Goal: Task Accomplishment & Management: Manage account settings

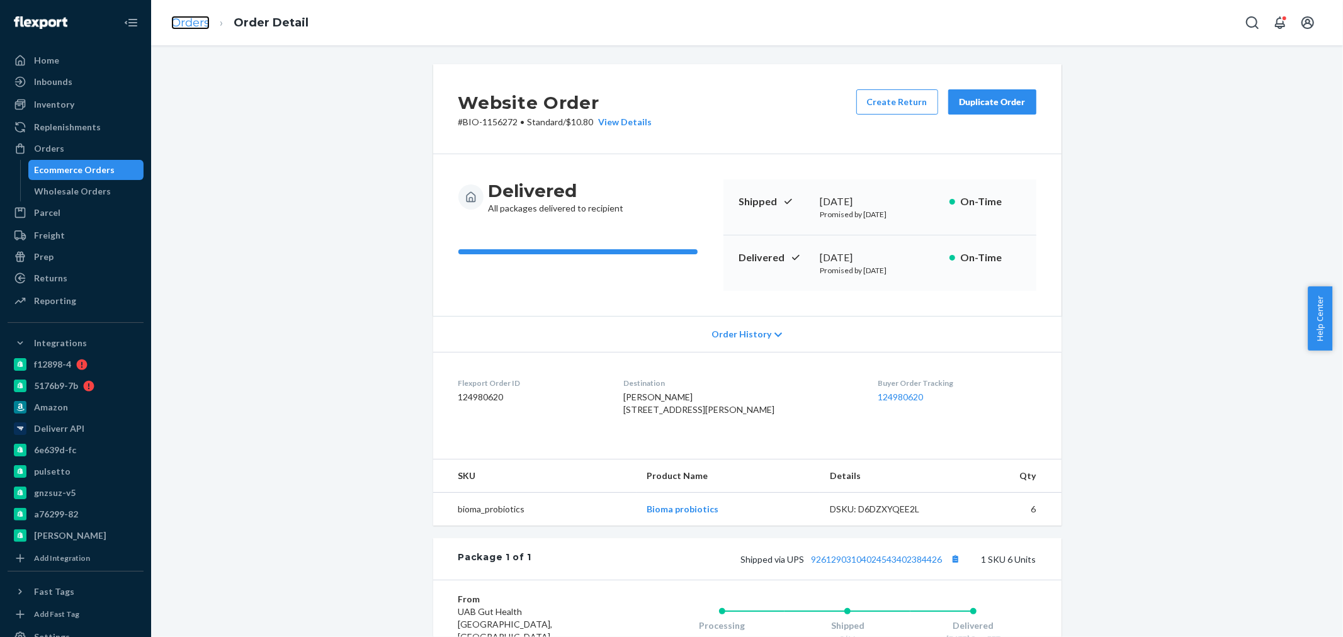
click at [184, 17] on link "Orders" at bounding box center [190, 23] width 38 height 14
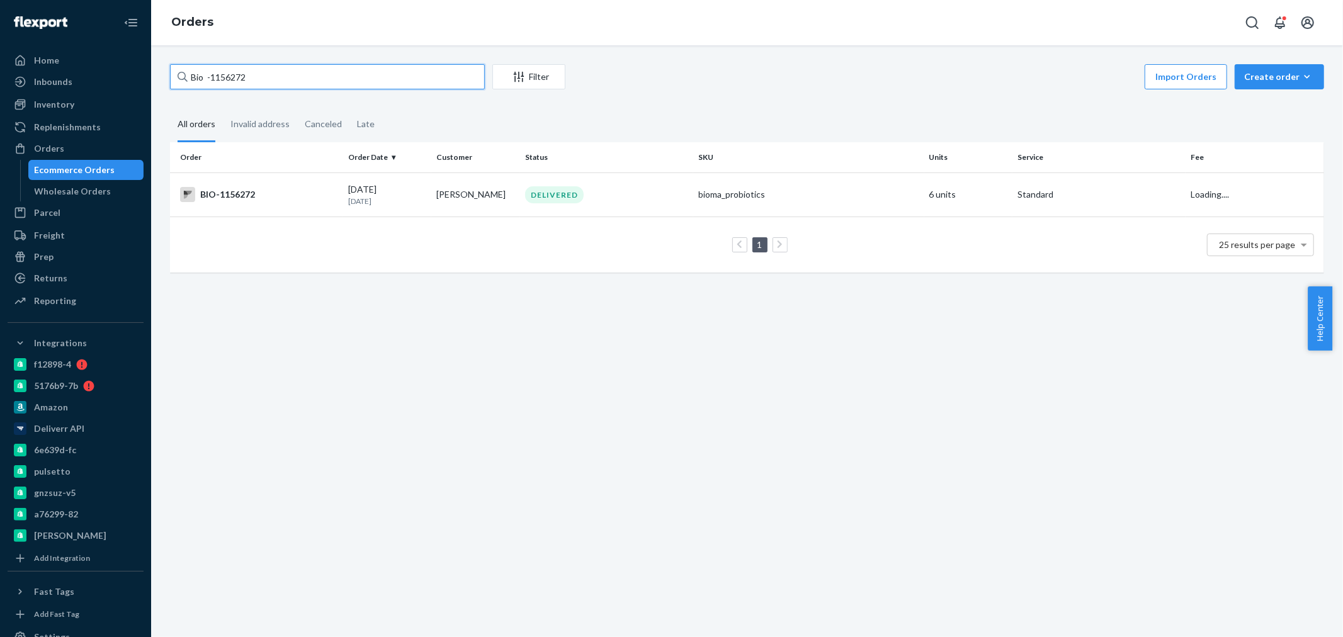
click at [272, 72] on input "Bio -1156272" at bounding box center [327, 76] width 315 height 25
paste input "2474356"
drag, startPoint x: 271, startPoint y: 74, endPoint x: 210, endPoint y: 76, distance: 60.5
click at [210, 76] on input "Bio - 2474356" at bounding box center [327, 76] width 315 height 25
paste input "2474356"
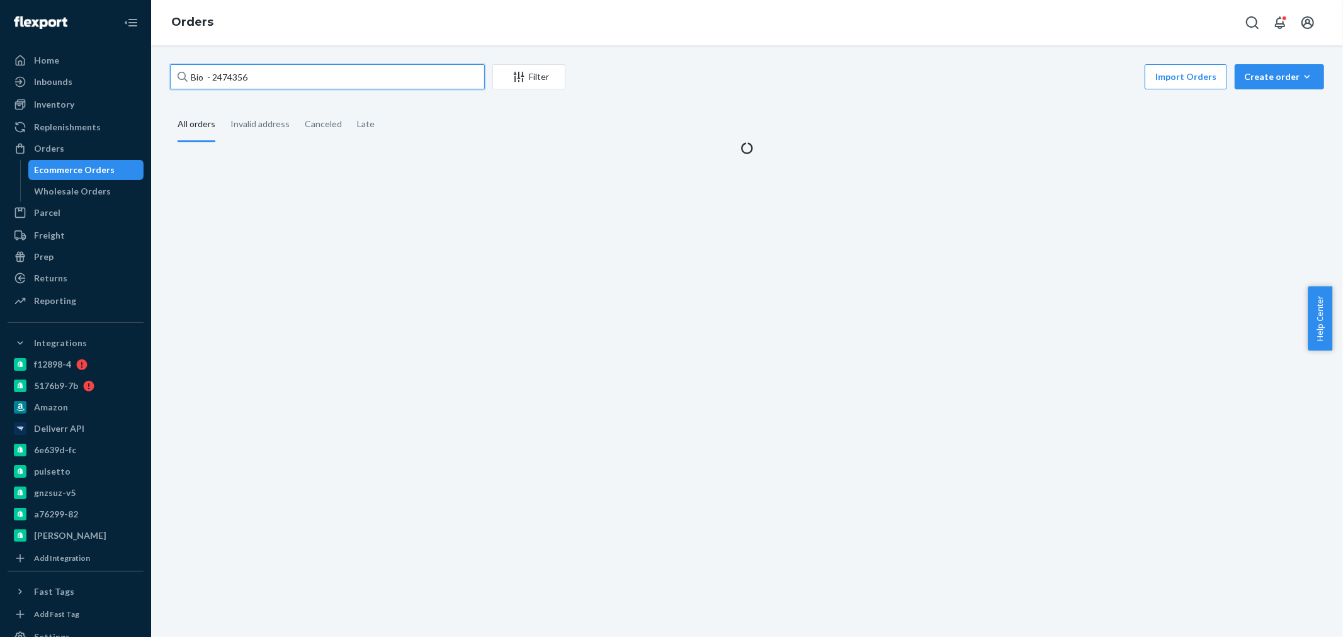
click at [211, 76] on input "Bio - 2474356" at bounding box center [327, 76] width 315 height 25
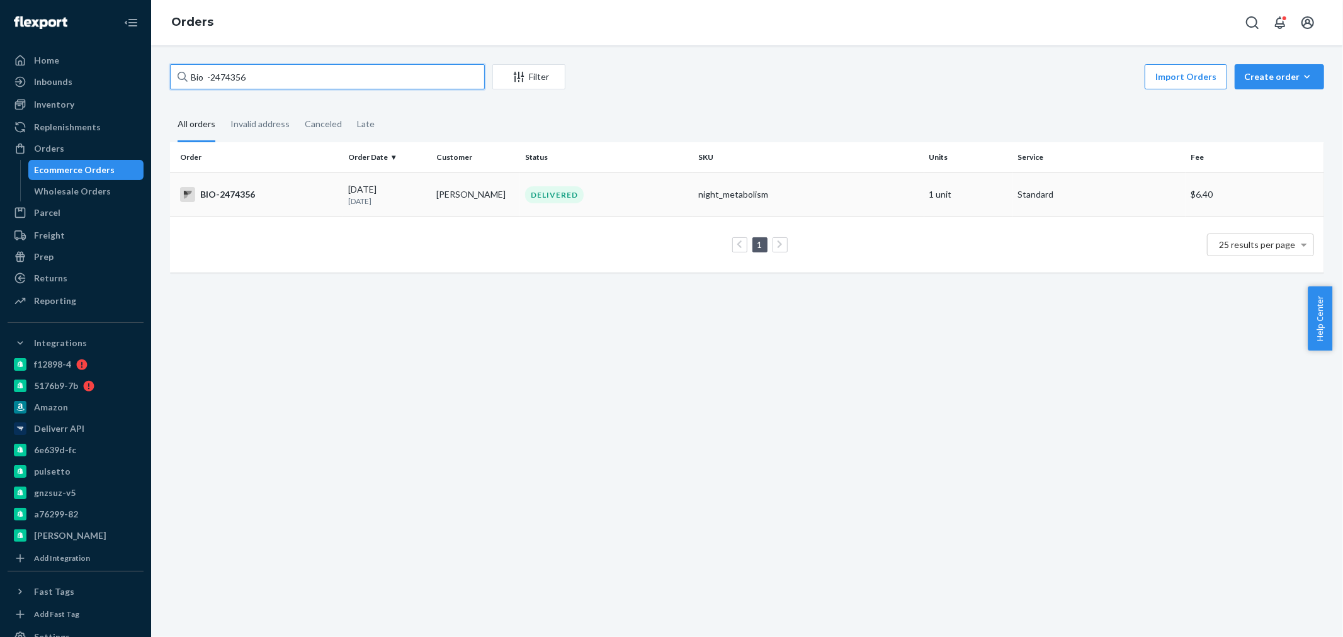
type input "Bio -2474356"
click at [344, 205] on td "08/18/2025 6 days ago" at bounding box center [387, 194] width 89 height 44
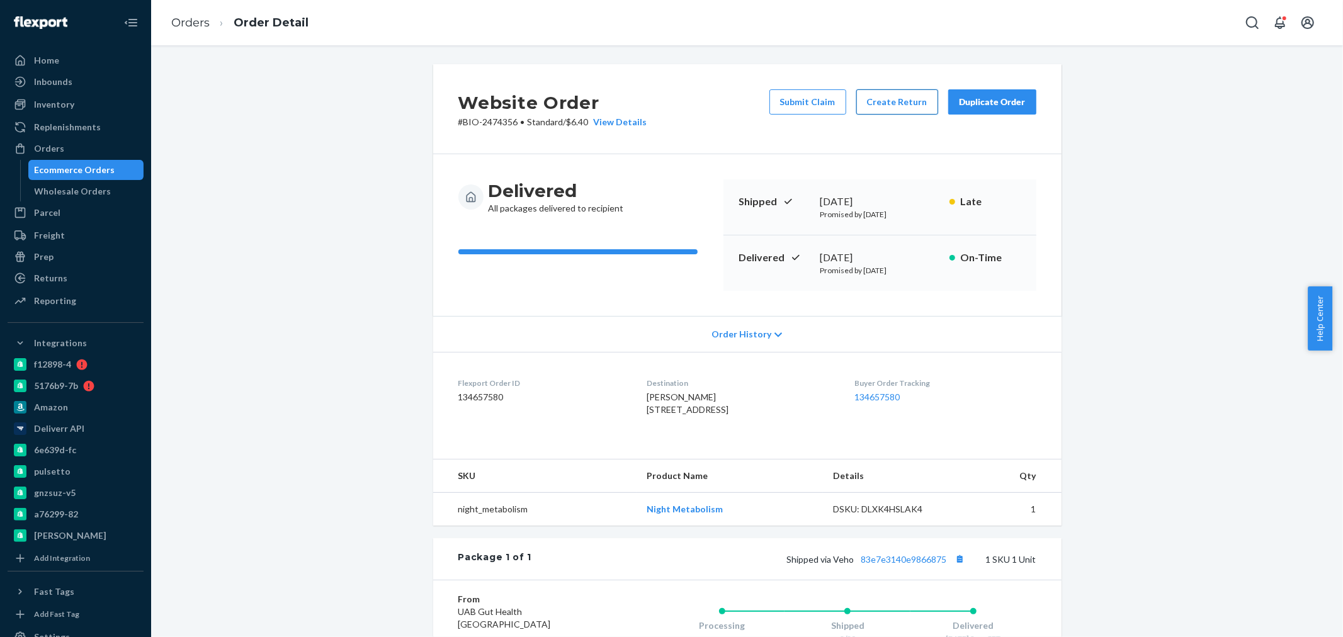
click at [900, 98] on button "Create Return" at bounding box center [897, 101] width 82 height 25
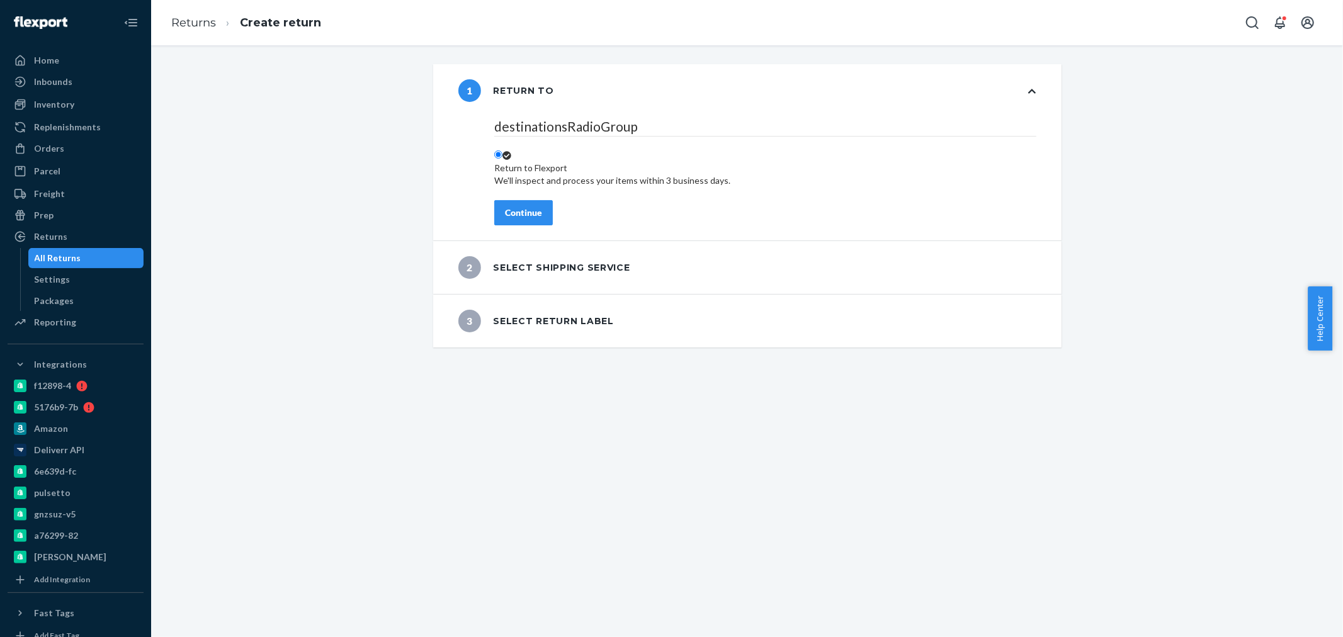
click at [514, 206] on div "Continue" at bounding box center [523, 212] width 37 height 13
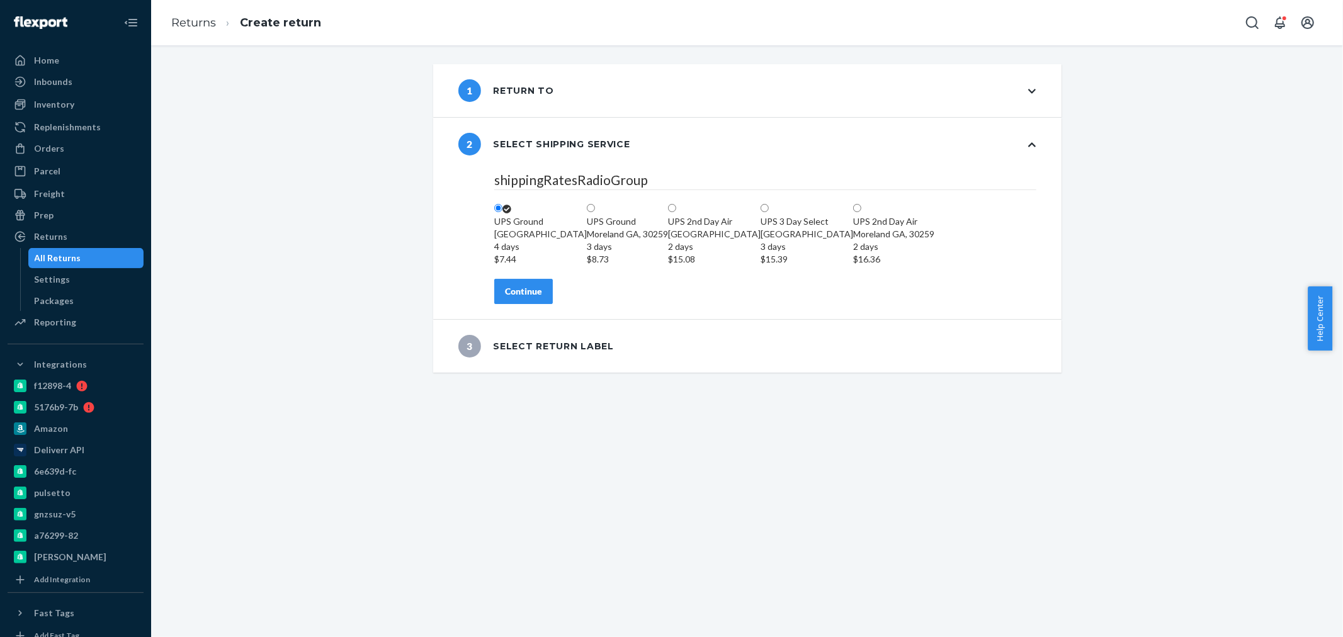
click at [519, 319] on div "shippingRatesRadioGroup UPS Ground Highland CA, 92346 4 days $7.44 UPS Ground M…" at bounding box center [765, 245] width 592 height 149
click at [511, 298] on div "Continue" at bounding box center [523, 291] width 37 height 13
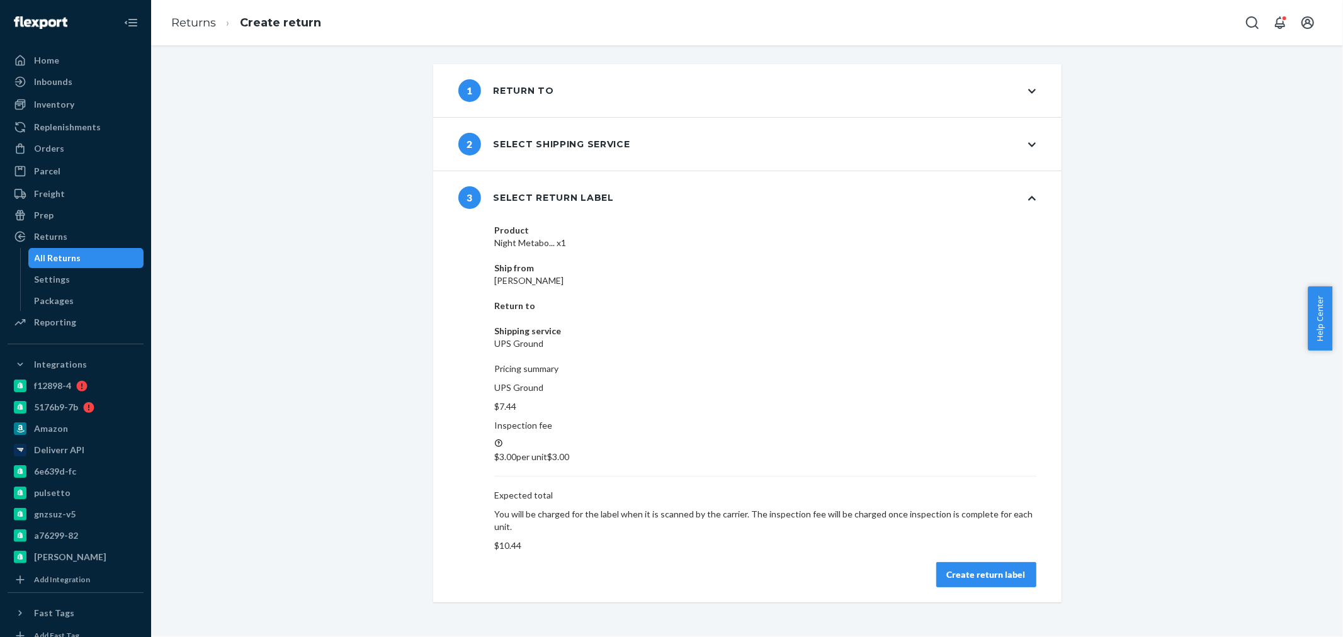
click at [978, 568] on div "Create return label" at bounding box center [986, 574] width 79 height 13
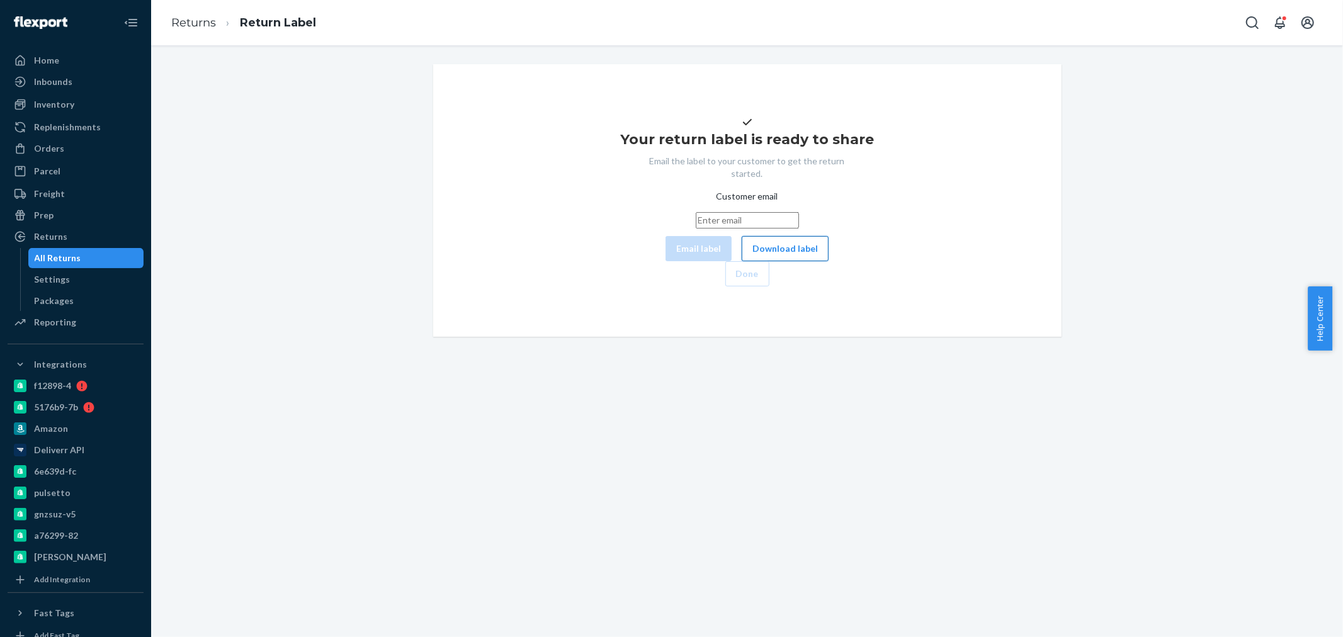
click at [742, 261] on button "Download label" at bounding box center [785, 248] width 87 height 25
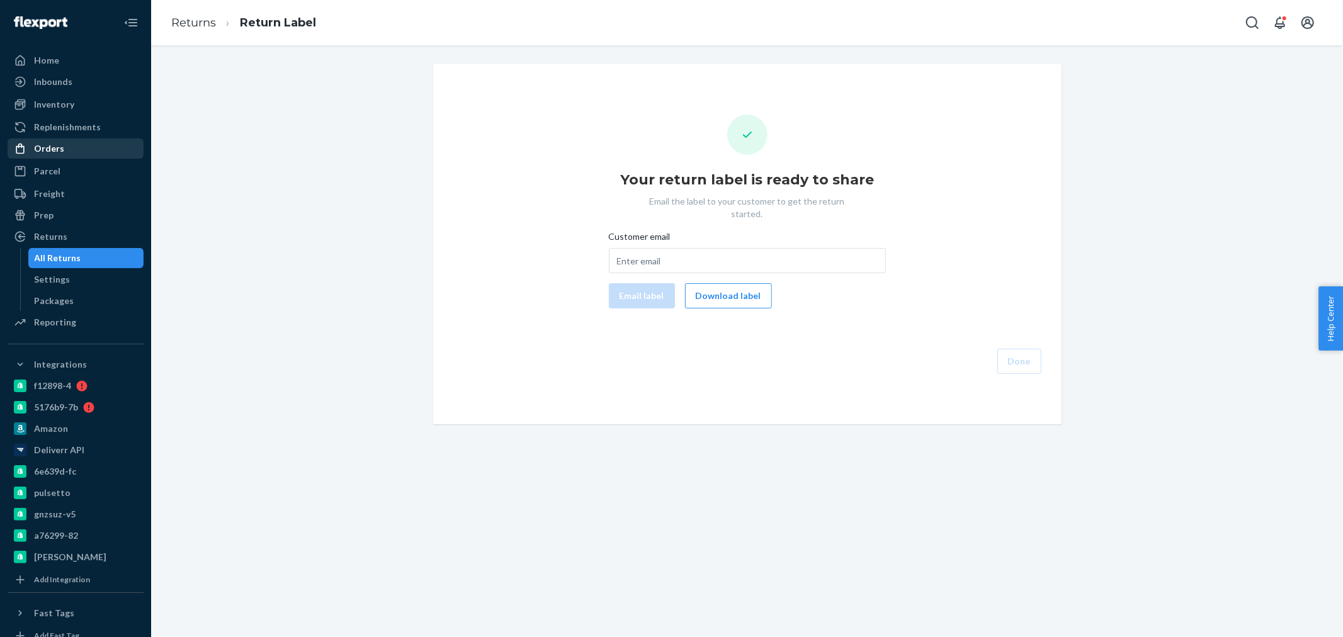
drag, startPoint x: 50, startPoint y: 152, endPoint x: 127, endPoint y: 152, distance: 76.8
click at [50, 152] on div "Orders" at bounding box center [49, 148] width 30 height 13
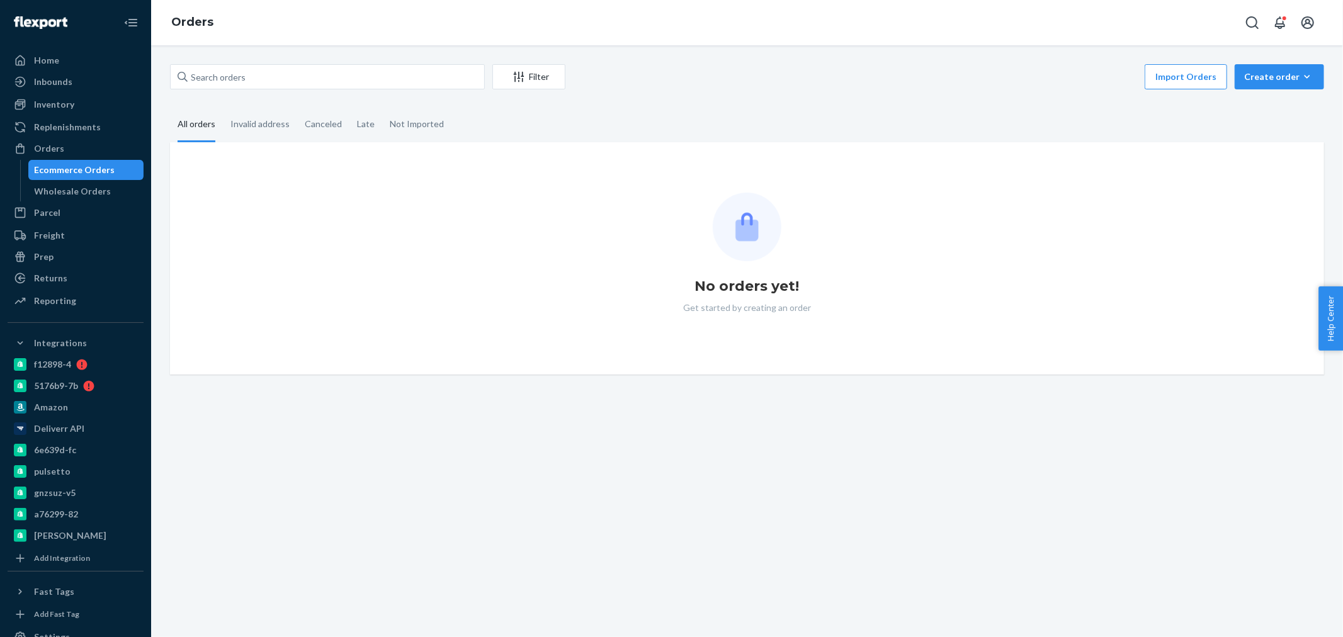
click at [233, 89] on div "Filter Import Orders Create order Ecommerce order Removal order" at bounding box center [747, 78] width 1154 height 28
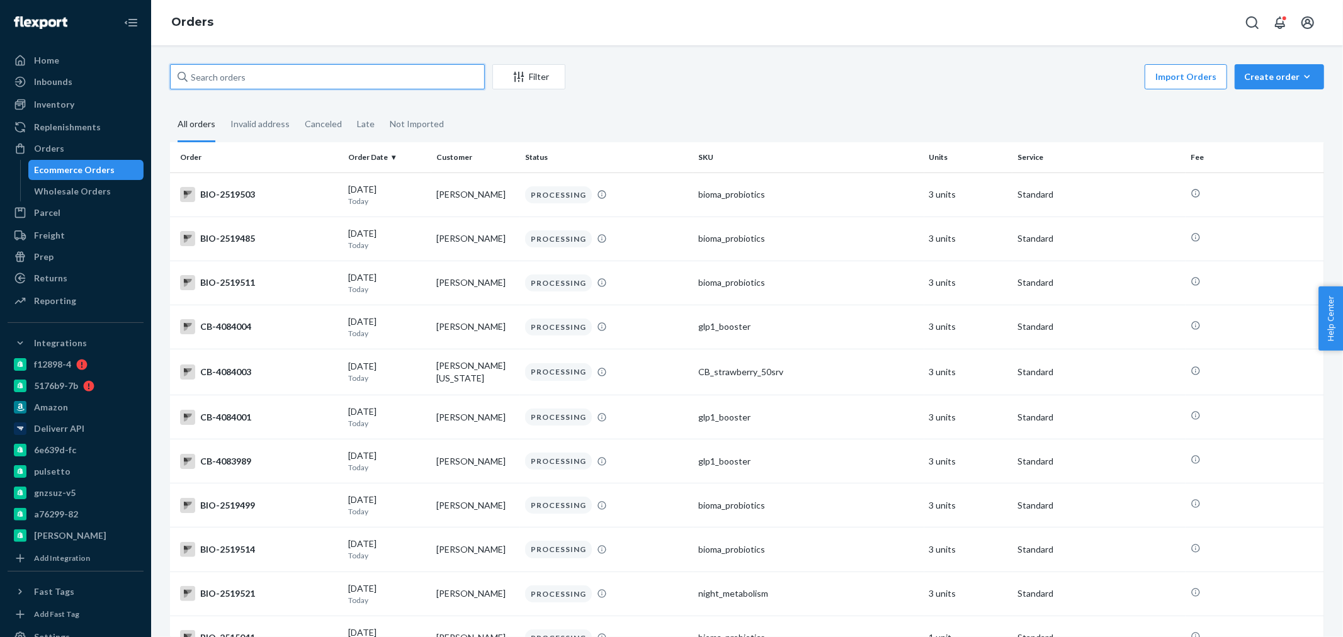
click at [218, 73] on input "text" at bounding box center [327, 76] width 315 height 25
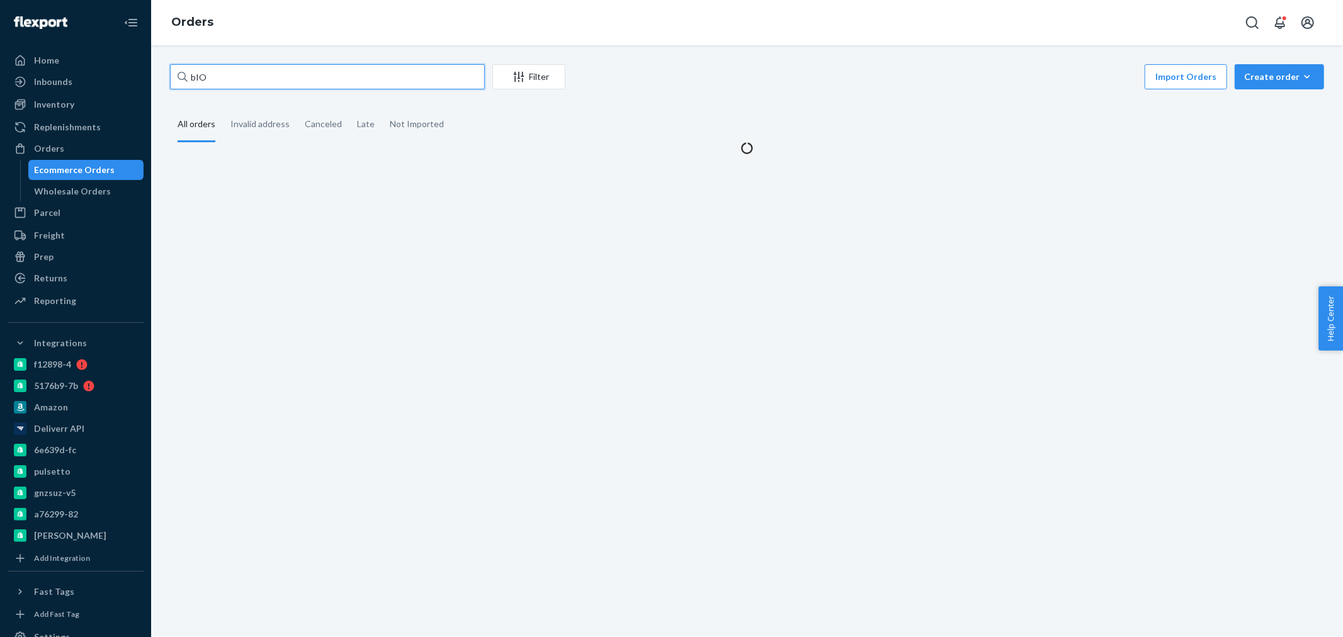
paste input "2471297"
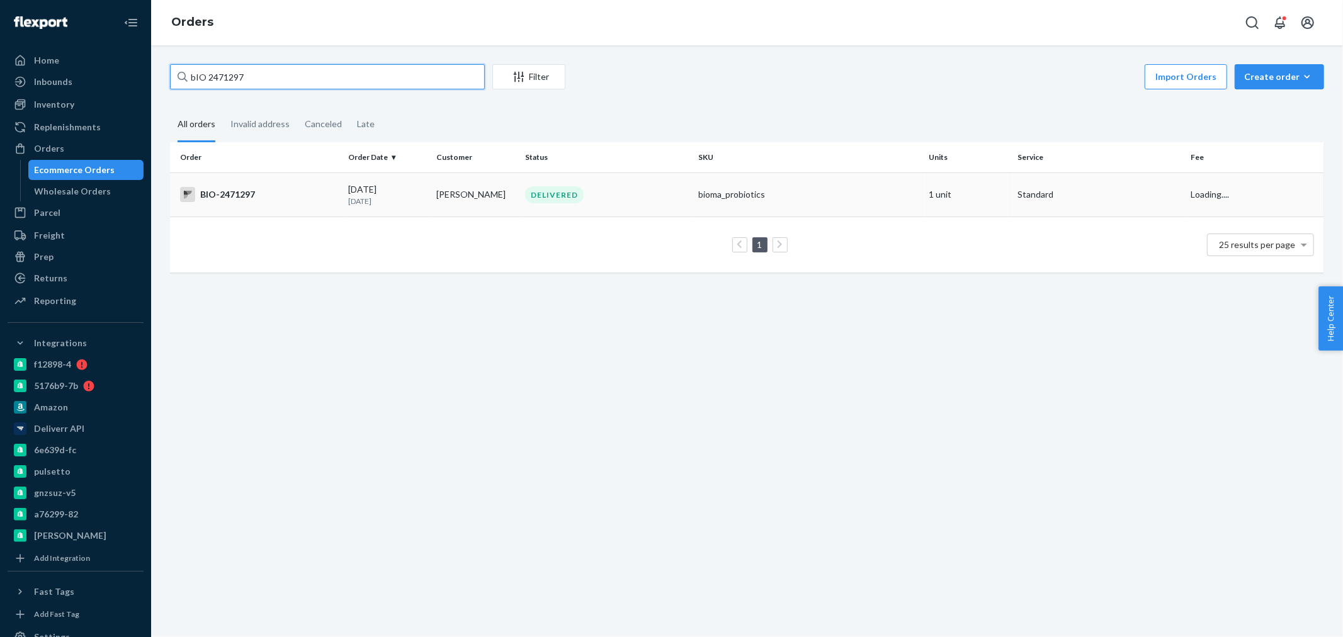
type input "bIO 2471297"
click at [252, 208] on td "BIO-2471297" at bounding box center [256, 194] width 173 height 44
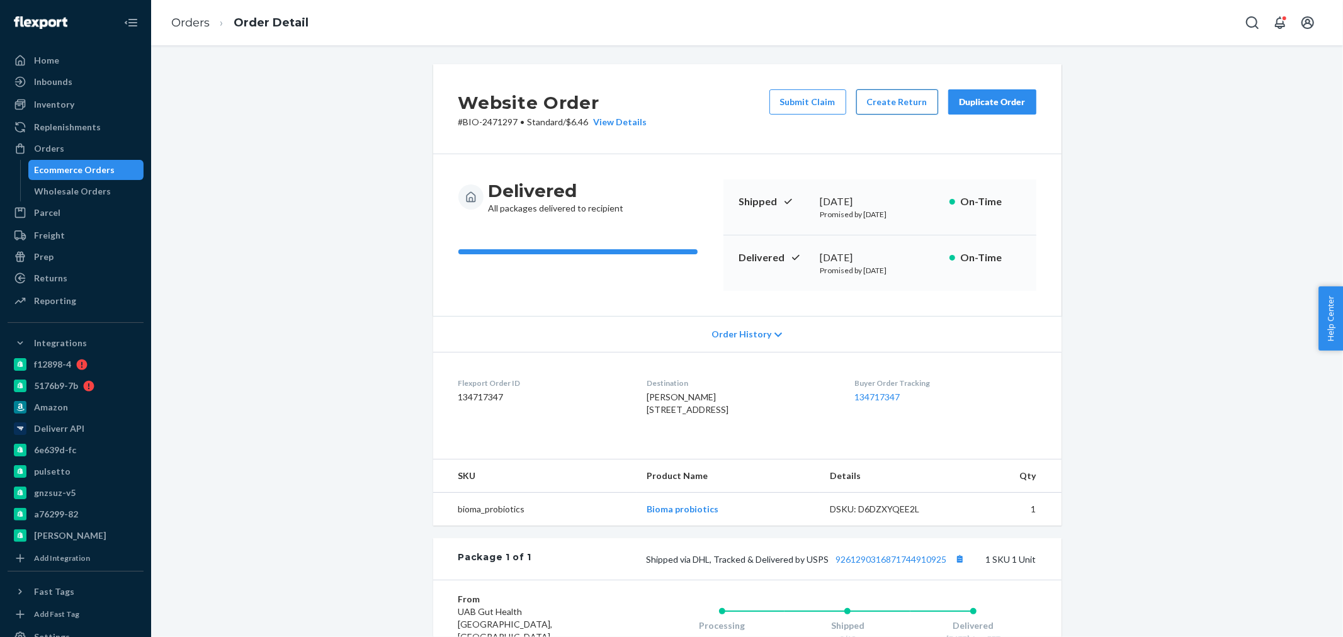
click at [895, 96] on button "Create Return" at bounding box center [897, 101] width 82 height 25
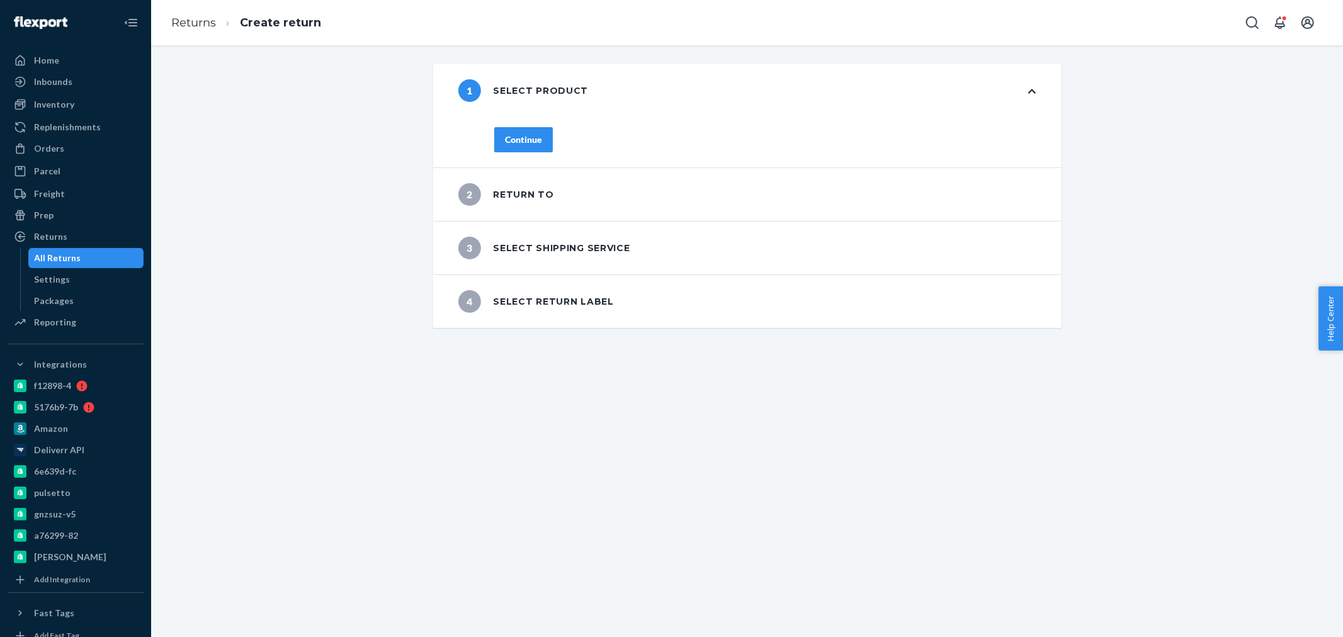
click at [534, 135] on div "Continue" at bounding box center [523, 139] width 37 height 13
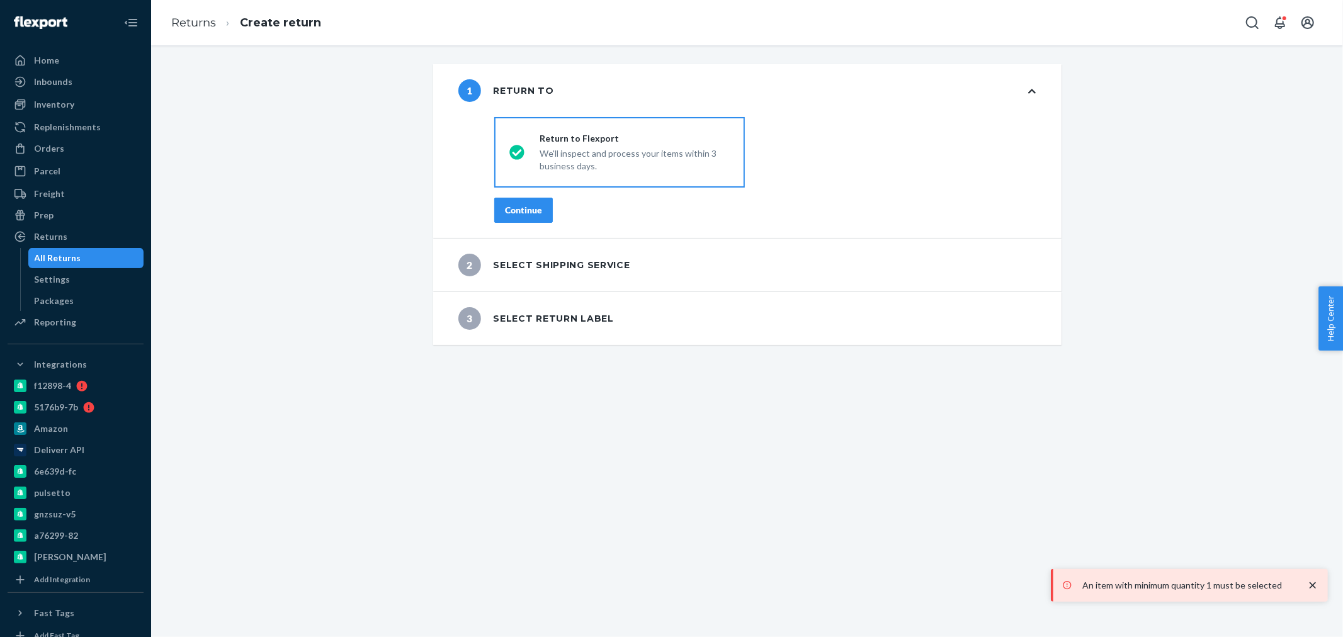
click at [525, 140] on div "Return to Flexport We'll inspect and process your items within 3 business days." at bounding box center [626, 152] width 205 height 40
click at [517, 149] on input "Return to Flexport We'll inspect and process your items within 3 business days." at bounding box center [513, 153] width 8 height 8
click at [524, 212] on div "Continue" at bounding box center [523, 210] width 37 height 13
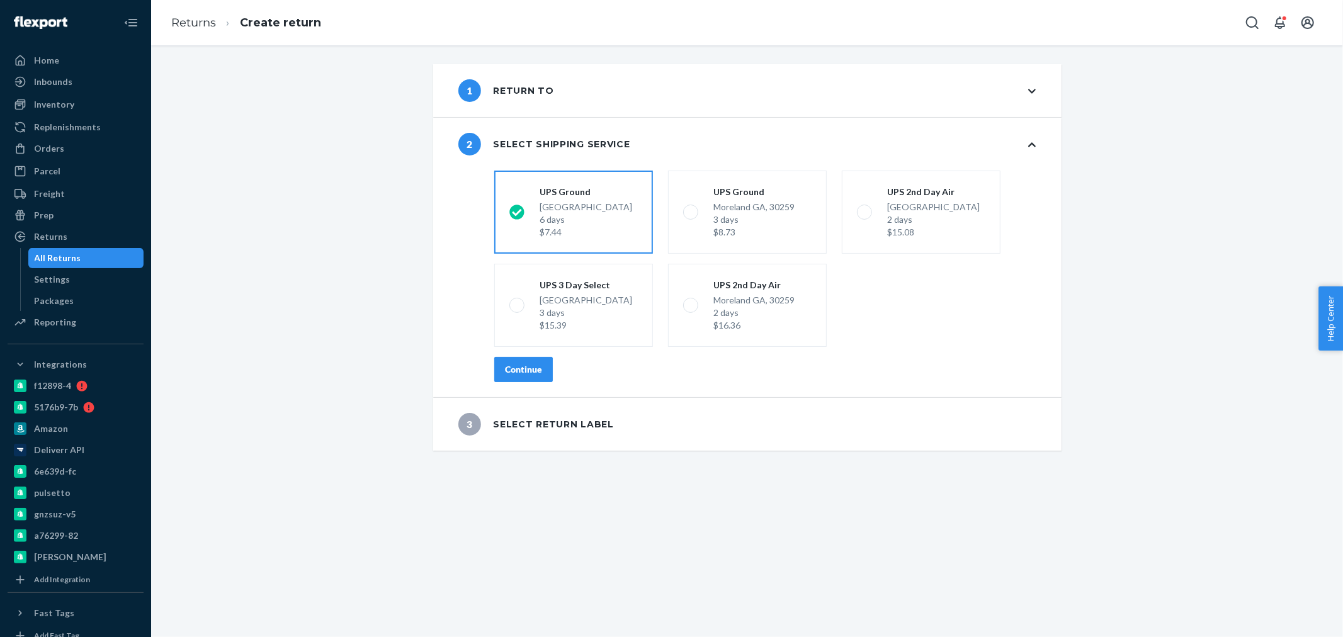
click at [515, 375] on div "Continue" at bounding box center [523, 369] width 37 height 13
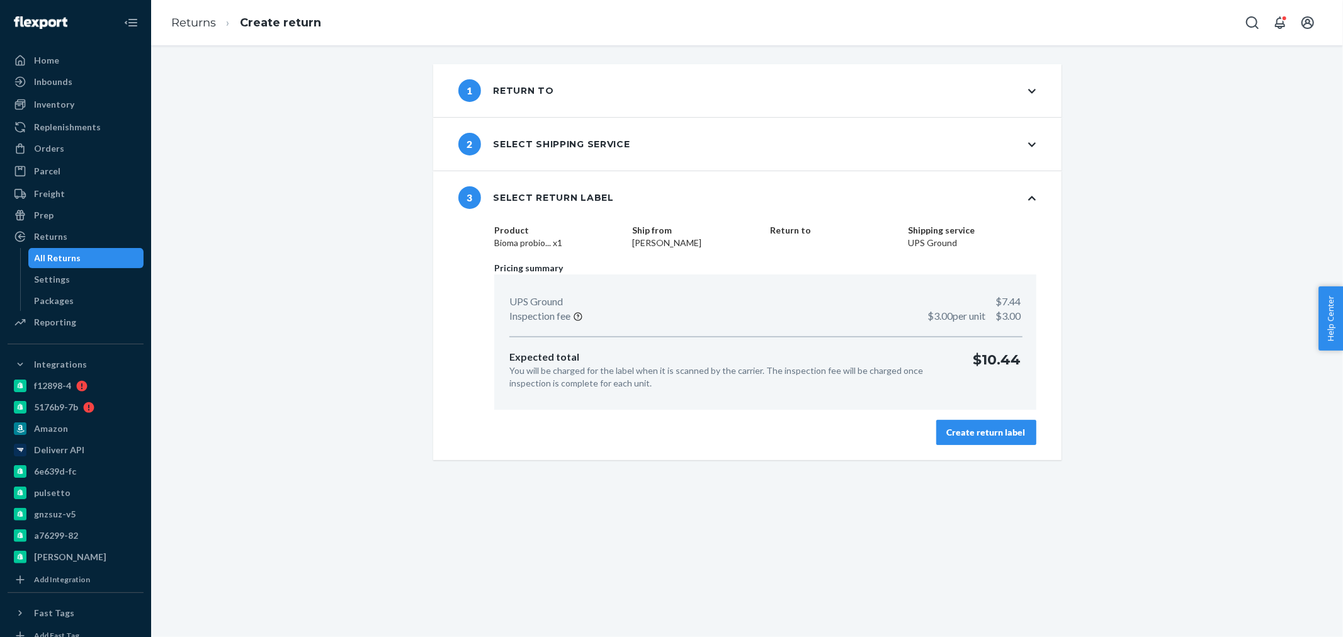
click at [990, 431] on div "Create return label" at bounding box center [986, 432] width 79 height 13
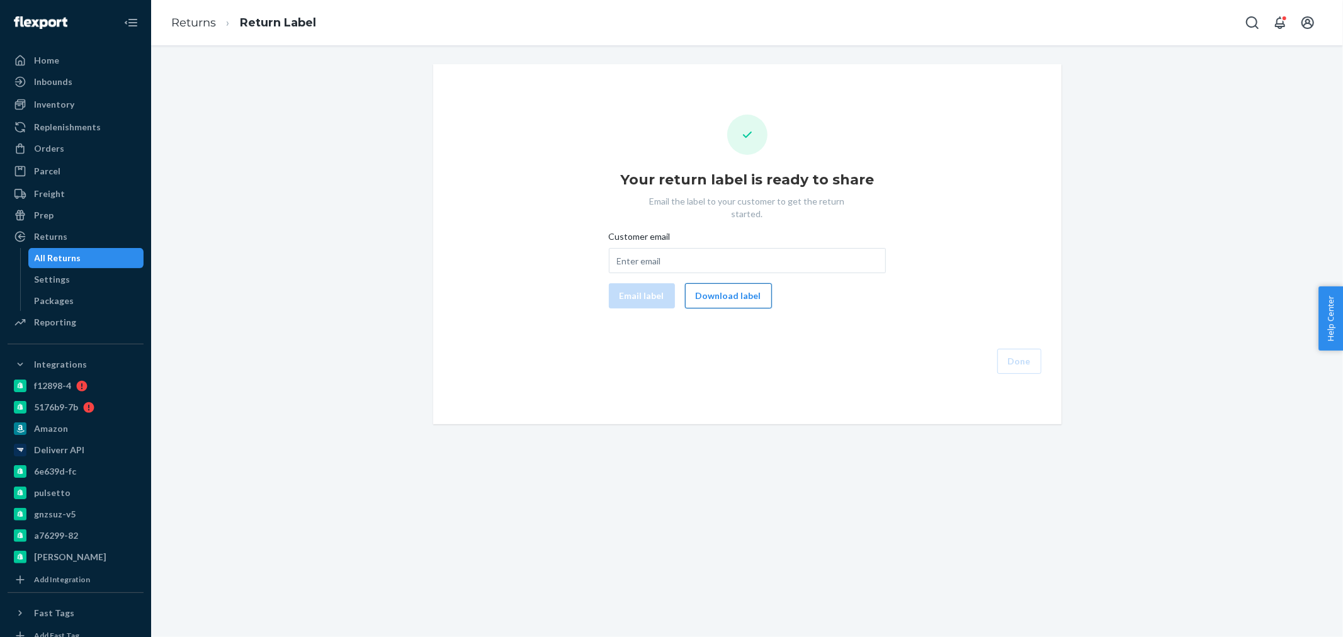
click at [725, 288] on button "Download label" at bounding box center [728, 295] width 87 height 25
drag, startPoint x: 42, startPoint y: 153, endPoint x: 130, endPoint y: 145, distance: 88.5
click at [42, 153] on div "Orders" at bounding box center [49, 148] width 30 height 13
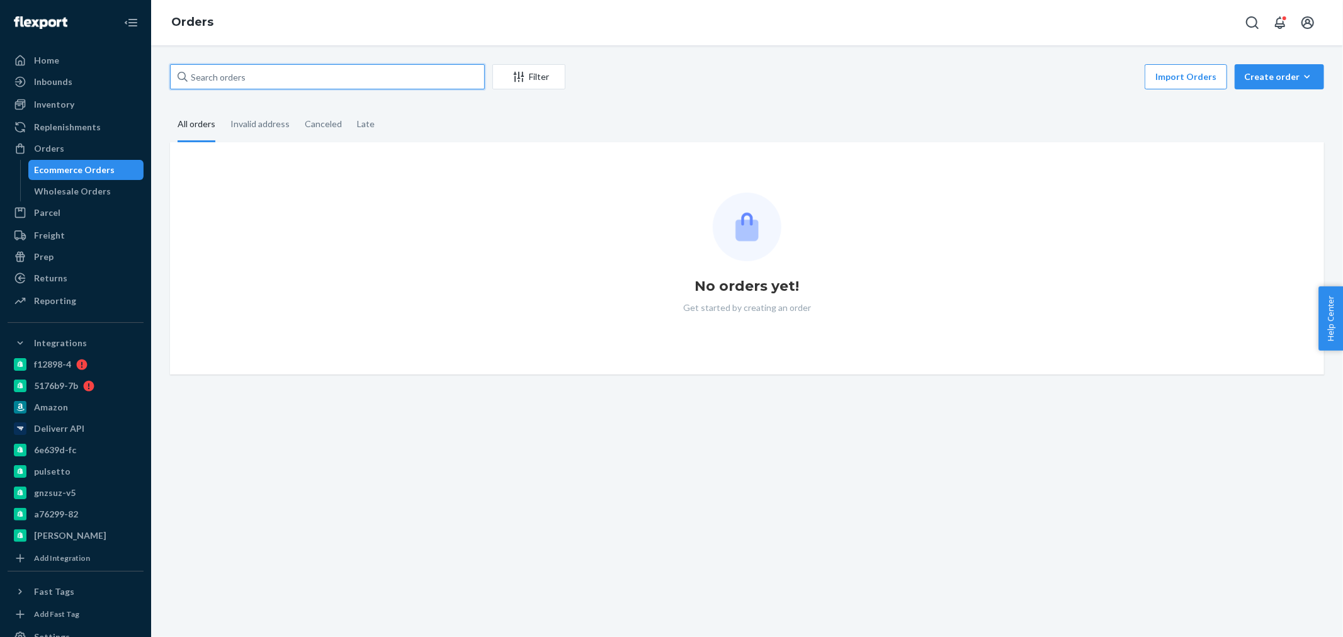
click at [242, 69] on input "text" at bounding box center [327, 76] width 315 height 25
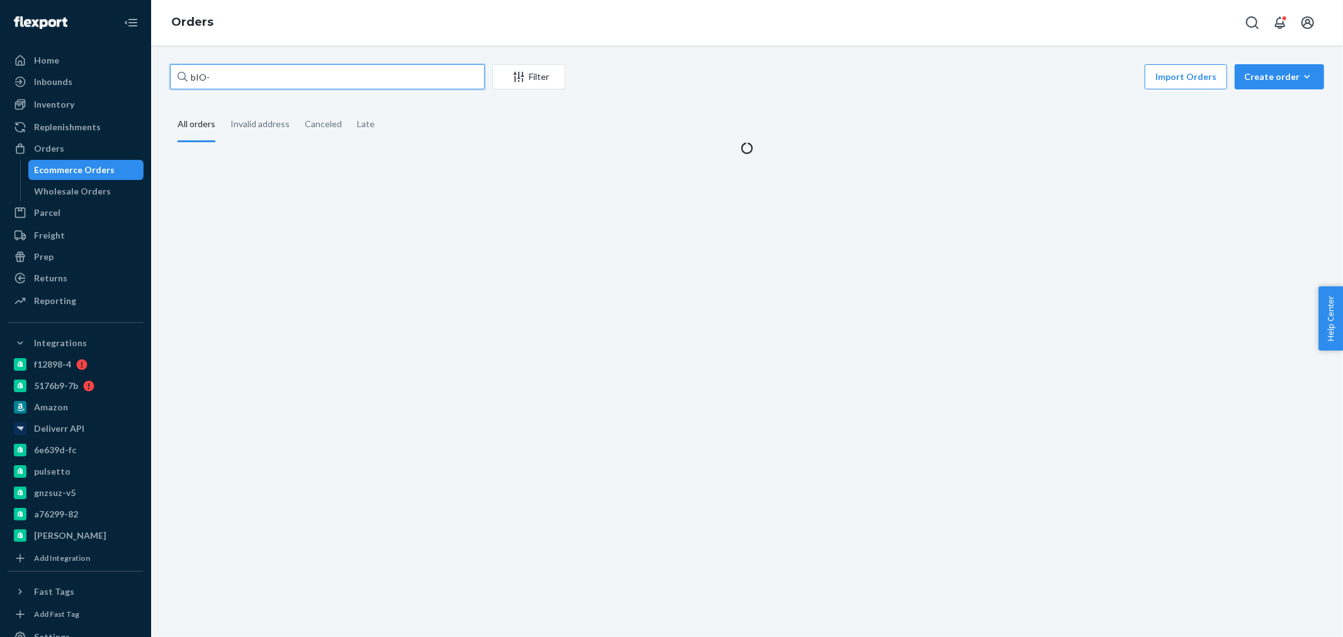
paste input "2175071"
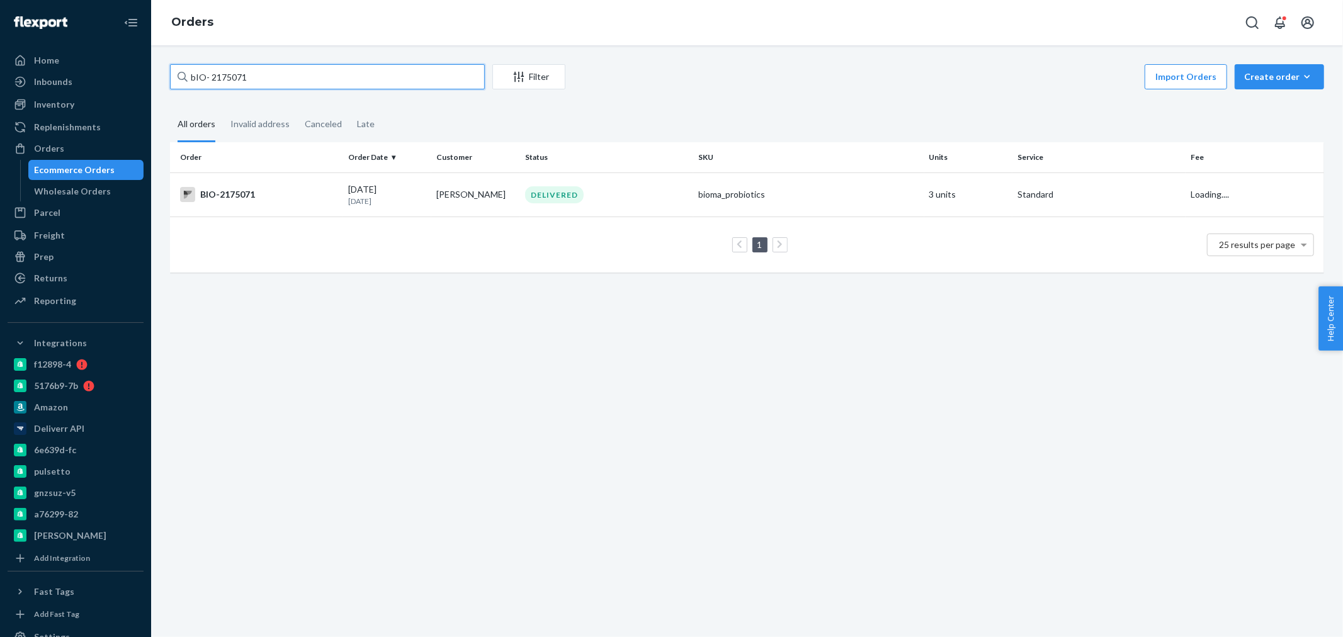
click at [214, 74] on input "bIO- 2175071" at bounding box center [327, 76] width 315 height 25
drag, startPoint x: 210, startPoint y: 76, endPoint x: 161, endPoint y: 80, distance: 48.7
click at [161, 80] on div "bIO- 2175071 Filter Import Orders Create order Ecommerce order Removal order Al…" at bounding box center [747, 174] width 1173 height 221
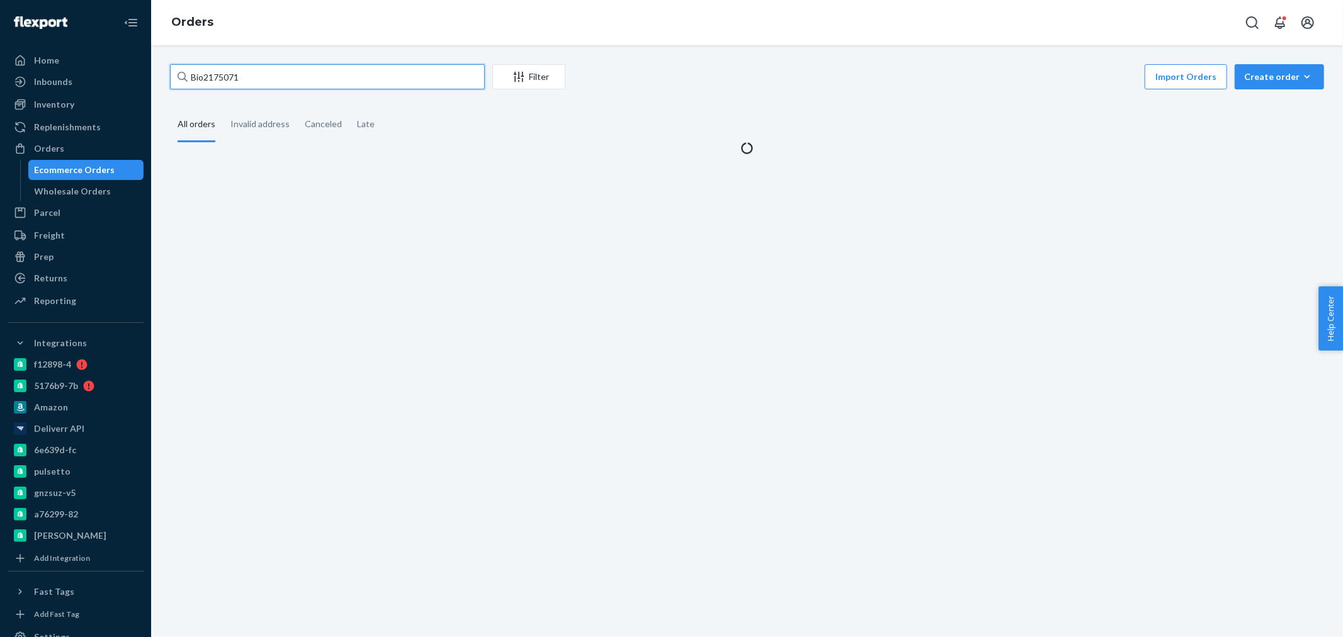
type input "Bio-2175071"
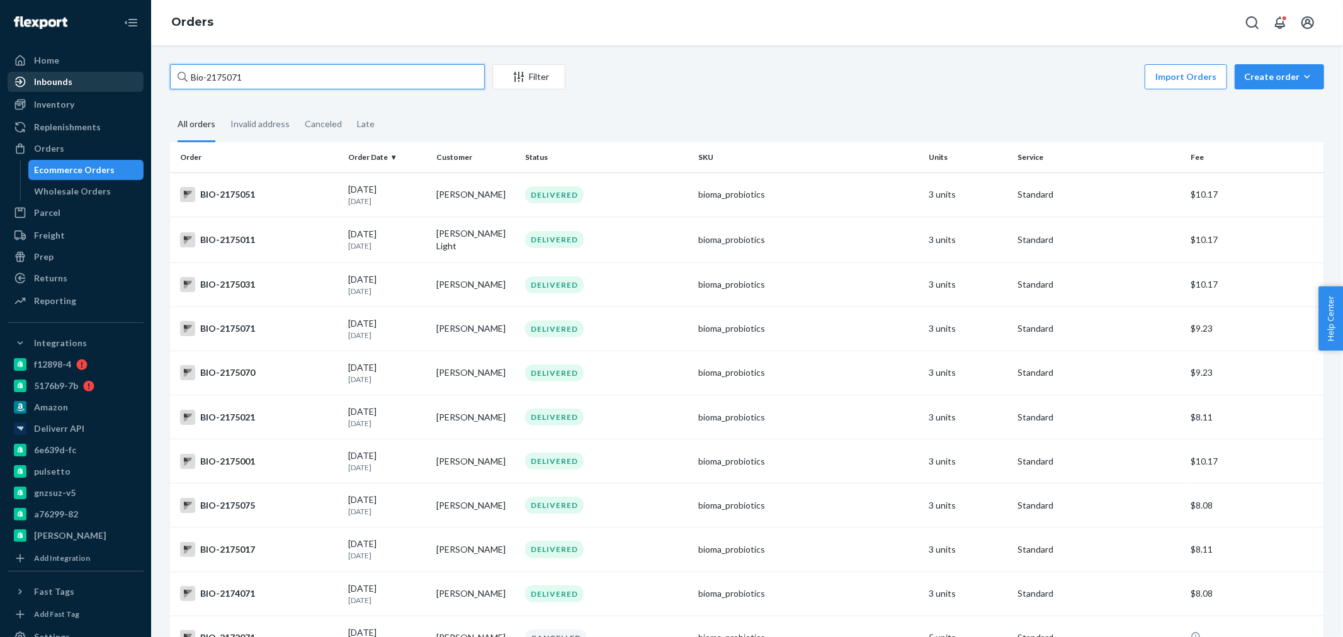
drag, startPoint x: 269, startPoint y: 76, endPoint x: 31, endPoint y: 76, distance: 237.3
click at [31, 76] on div "Home Inbounds Shipping Plans Problems Inventory Products Branded Packaging Repl…" at bounding box center [671, 318] width 1343 height 637
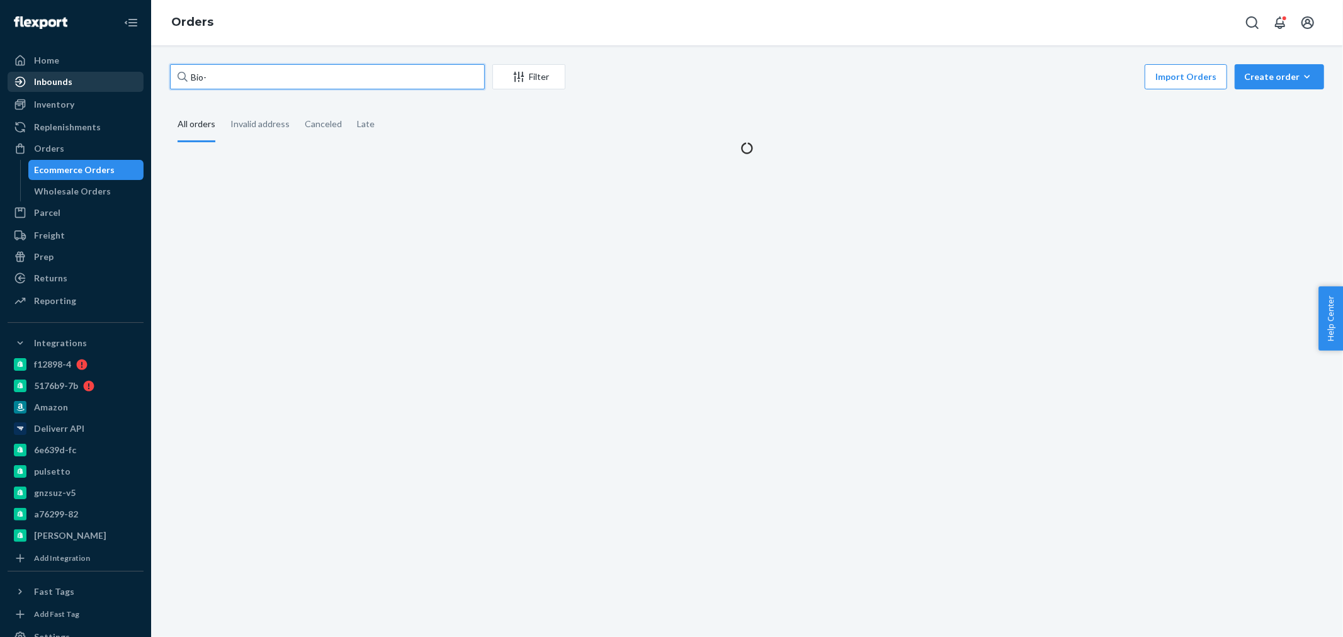
paste input "2175071"
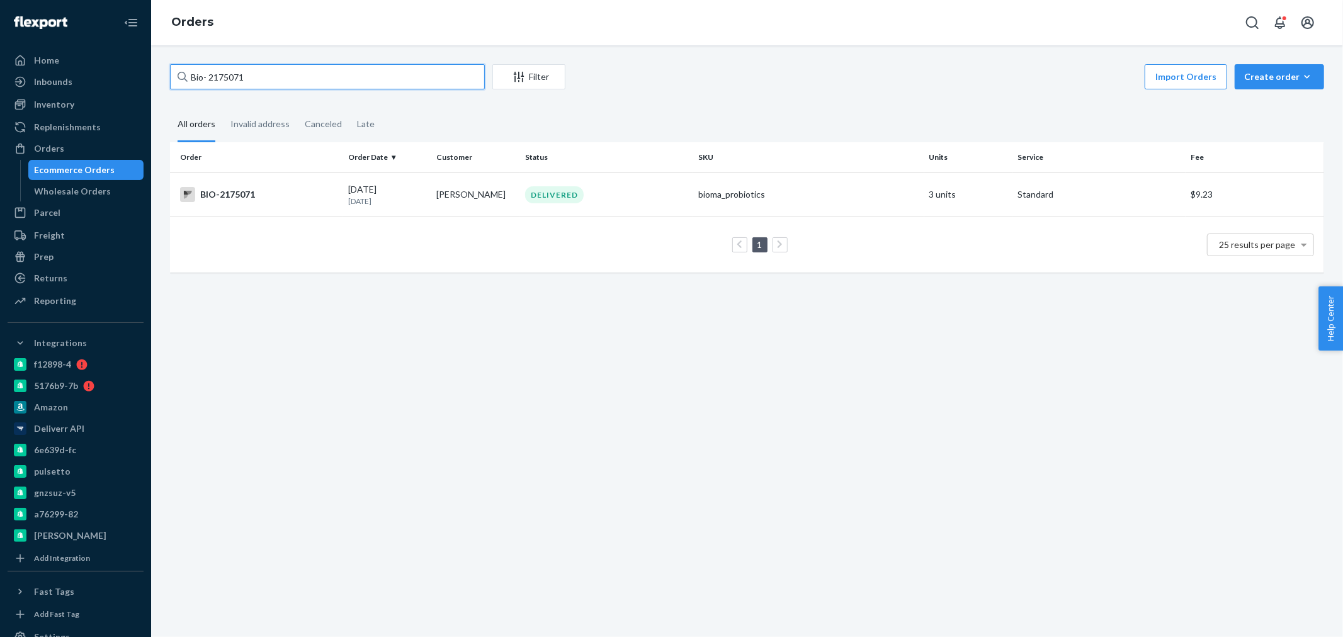
click at [210, 71] on input "Bio- 2175071" at bounding box center [327, 76] width 315 height 25
type input "Bio-2175071"
click at [331, 206] on td "BIO-2175071" at bounding box center [256, 194] width 173 height 44
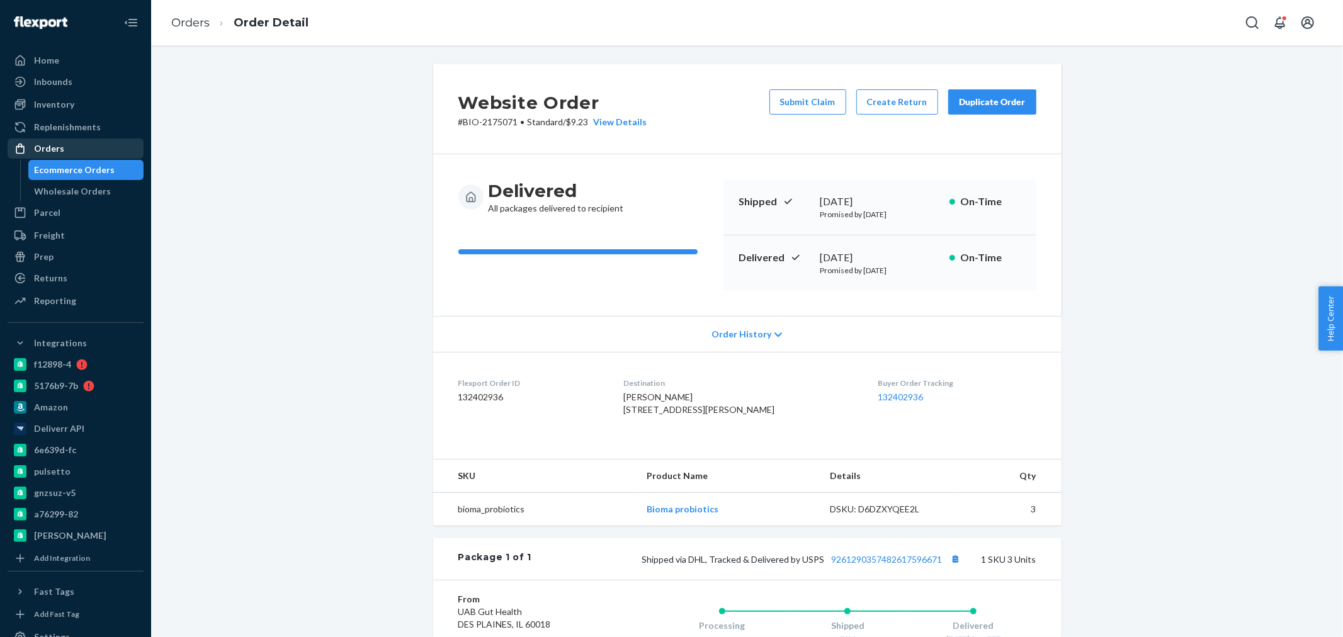
click at [36, 145] on div "Orders" at bounding box center [49, 148] width 30 height 13
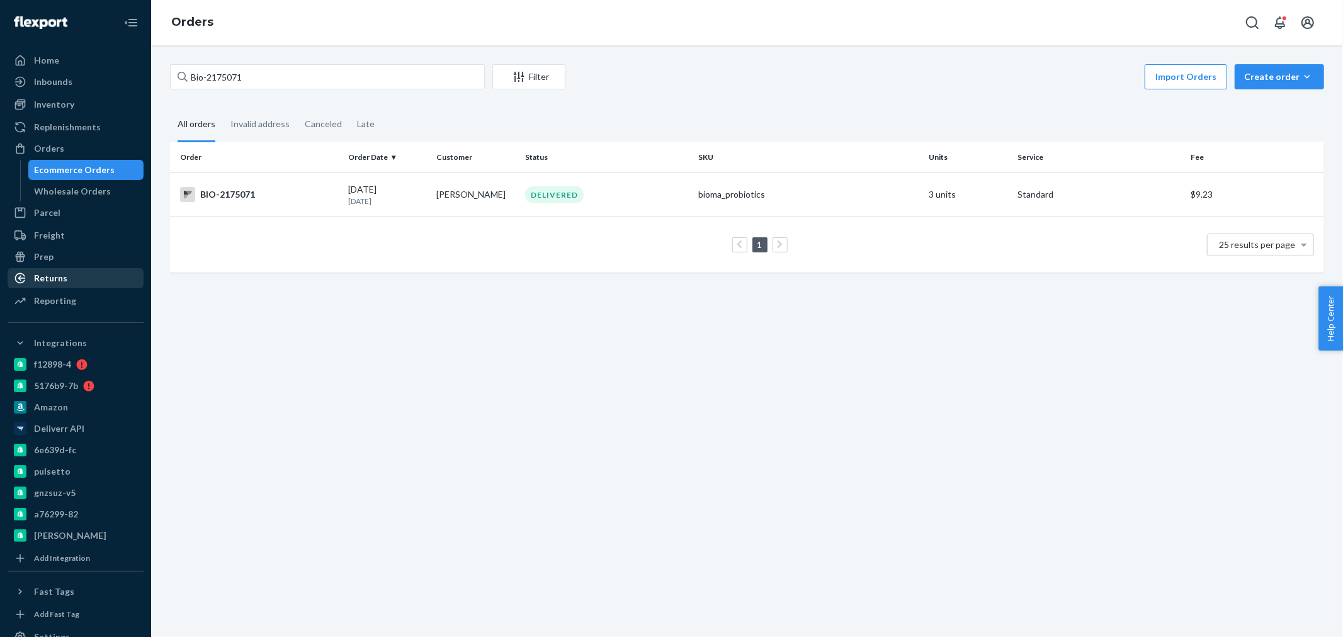
click at [36, 274] on div "Returns" at bounding box center [50, 278] width 33 height 13
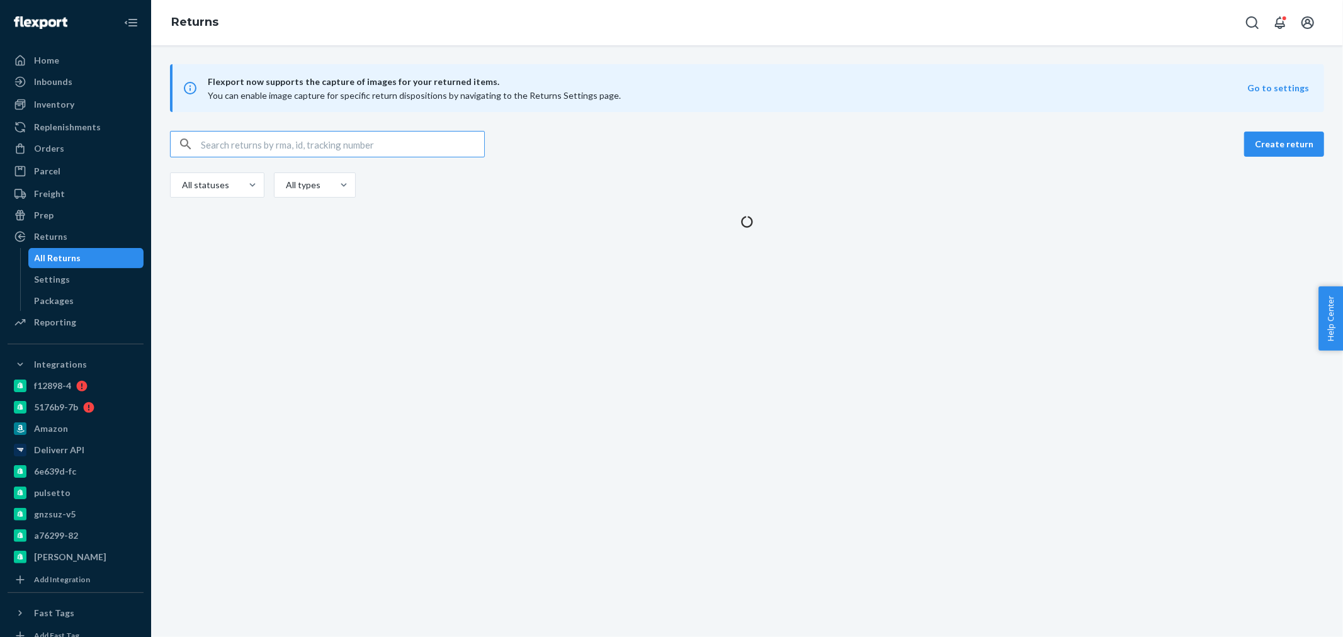
click at [225, 136] on input "text" at bounding box center [342, 144] width 283 height 25
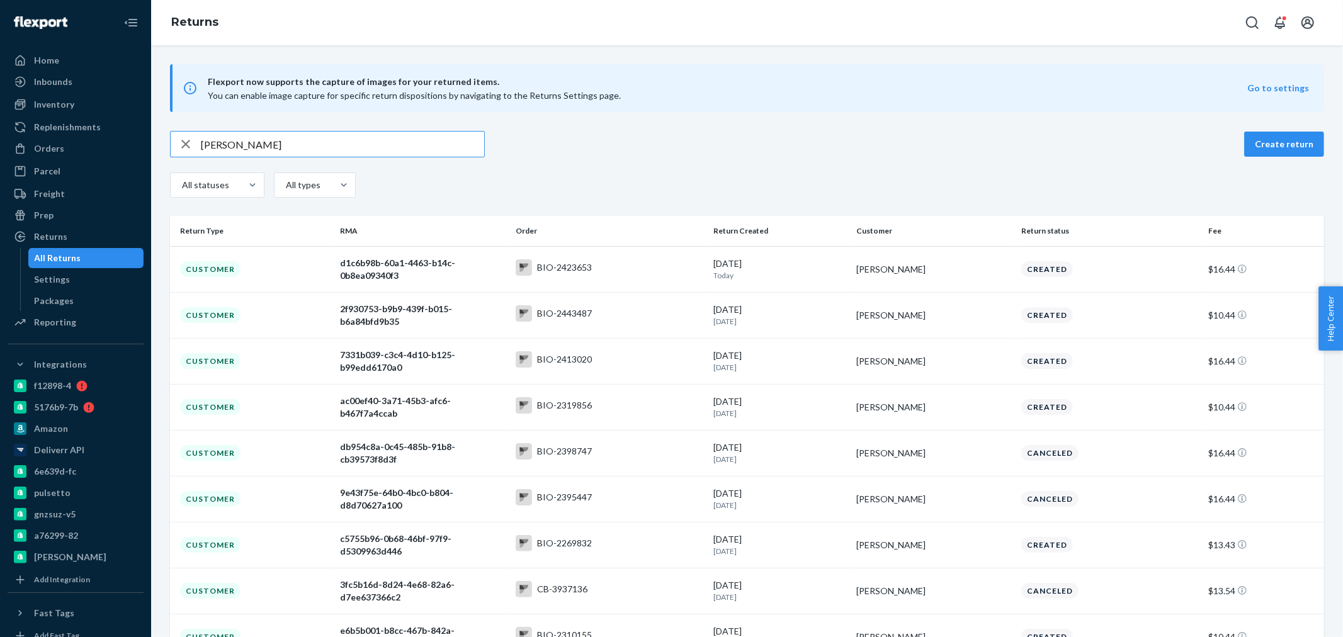
type input "[PERSON_NAME]"
click at [50, 147] on div "Orders" at bounding box center [49, 148] width 30 height 13
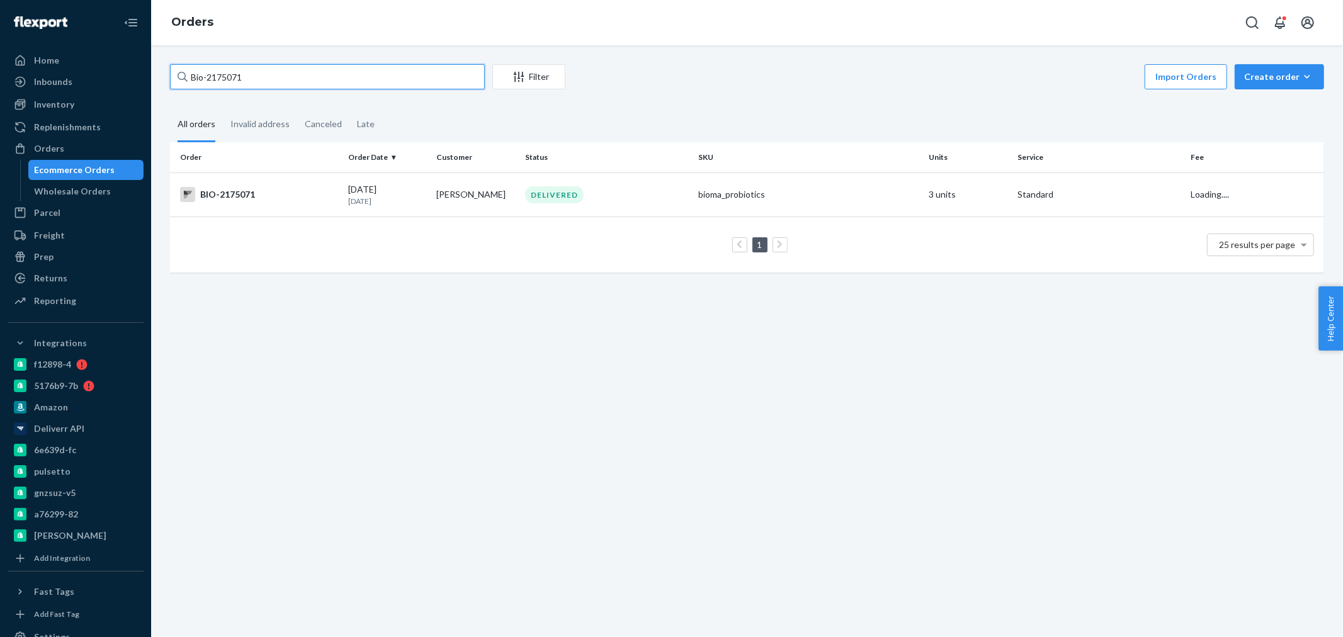
drag, startPoint x: 254, startPoint y: 80, endPoint x: 203, endPoint y: 76, distance: 51.2
click at [203, 76] on input "Bio-2175071" at bounding box center [327, 76] width 315 height 25
paste input "2469819"
click at [208, 72] on input "Bio 2469819" at bounding box center [327, 76] width 315 height 25
type input "Bio -2469819"
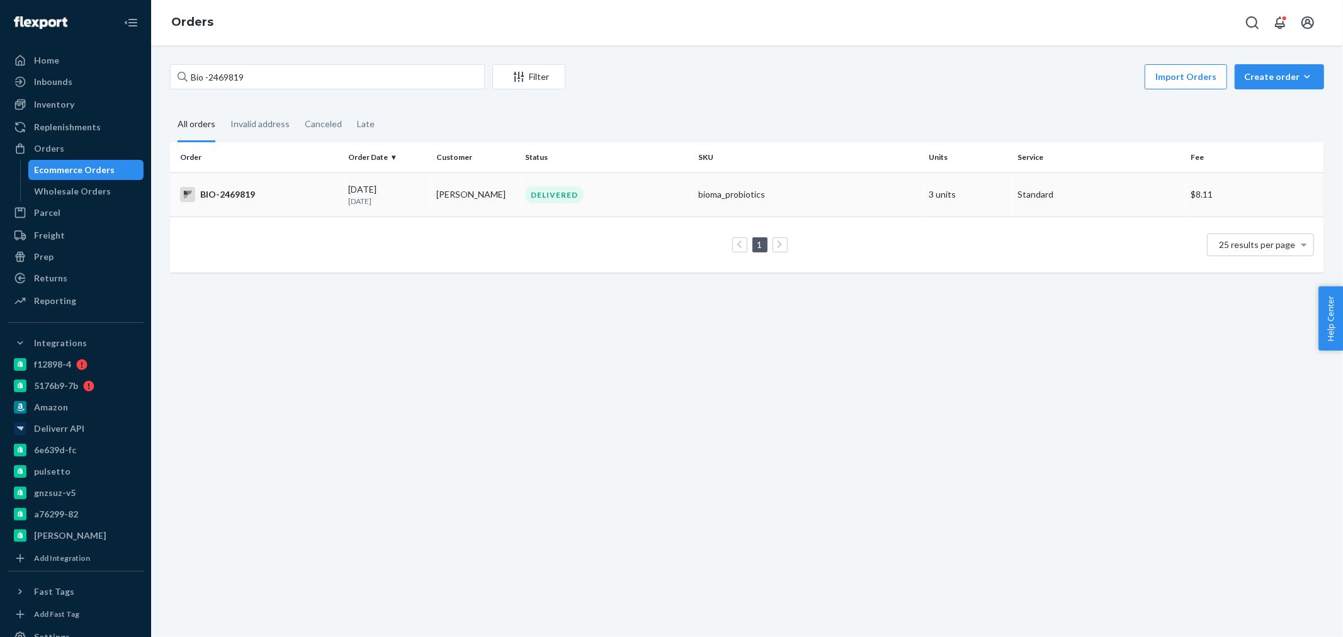
click at [286, 200] on div "BIO-2469819" at bounding box center [259, 194] width 158 height 15
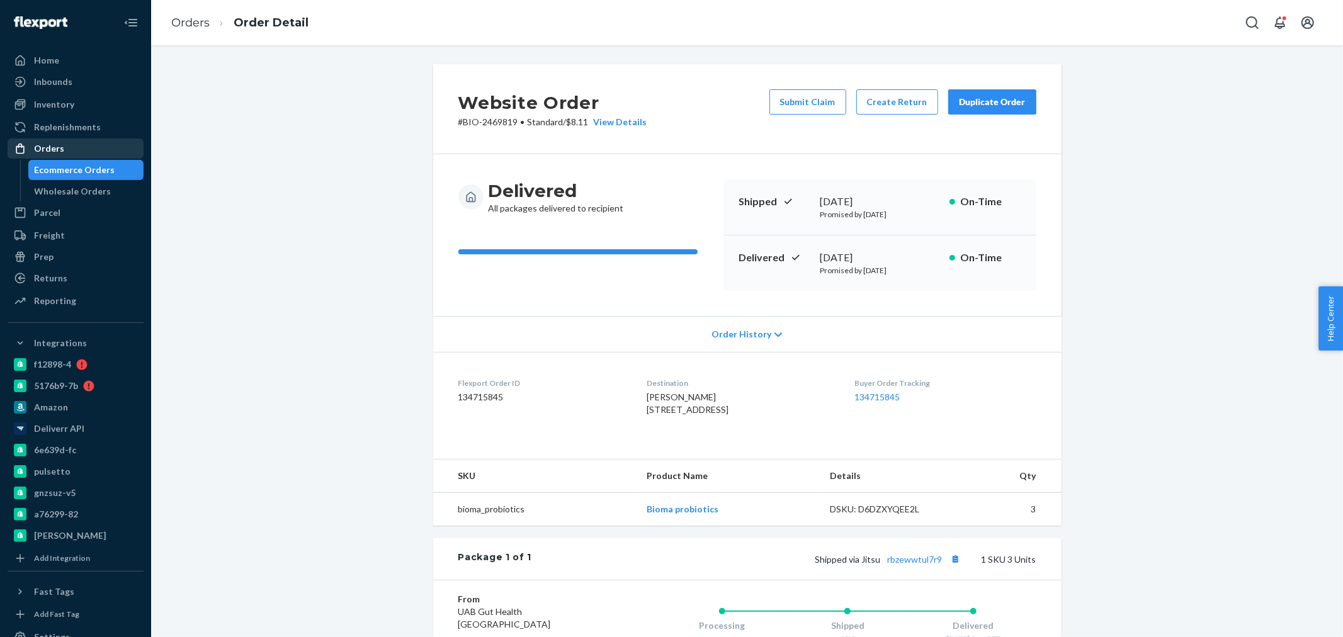
click at [58, 143] on div "Orders" at bounding box center [49, 148] width 30 height 13
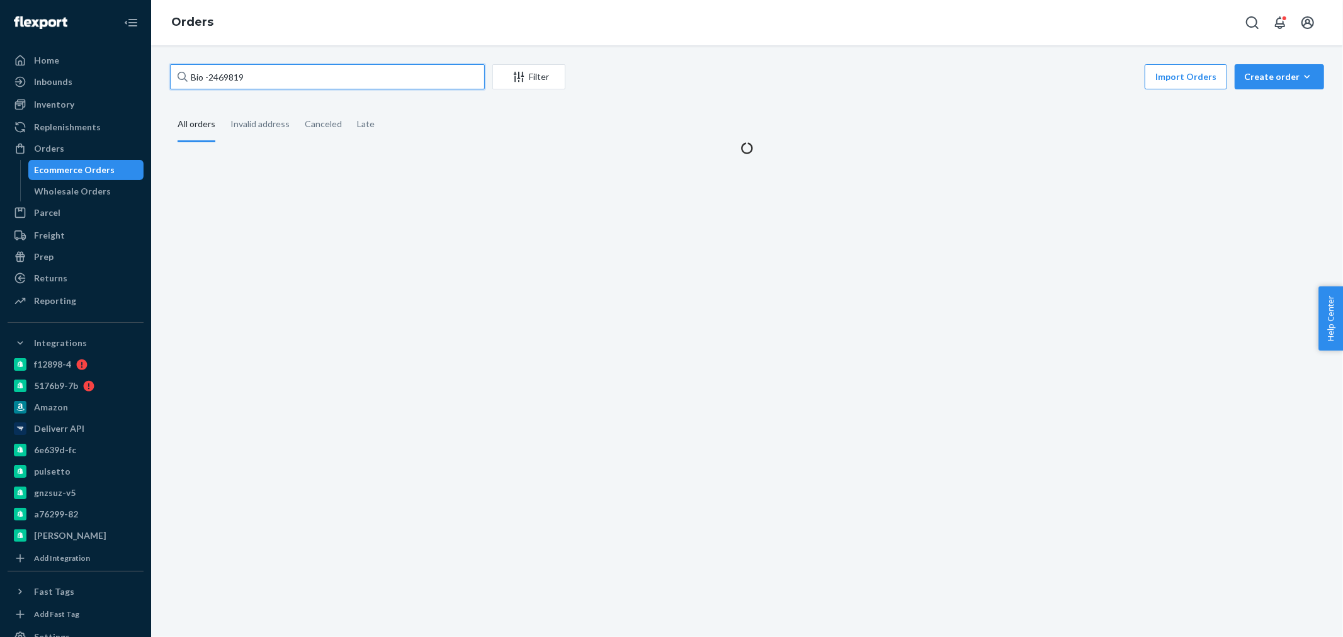
drag, startPoint x: 288, startPoint y: 82, endPoint x: 212, endPoint y: 71, distance: 76.4
click at [212, 71] on input "Bio -2469819" at bounding box center [327, 76] width 315 height 25
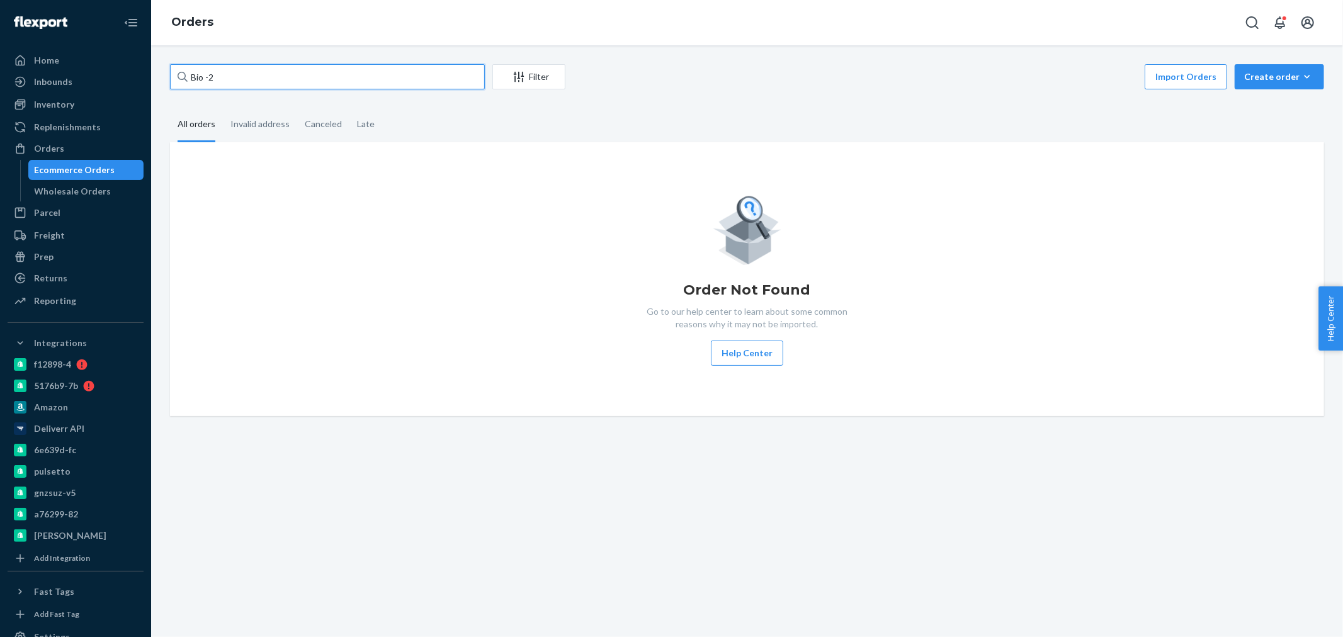
paste input "2519979"
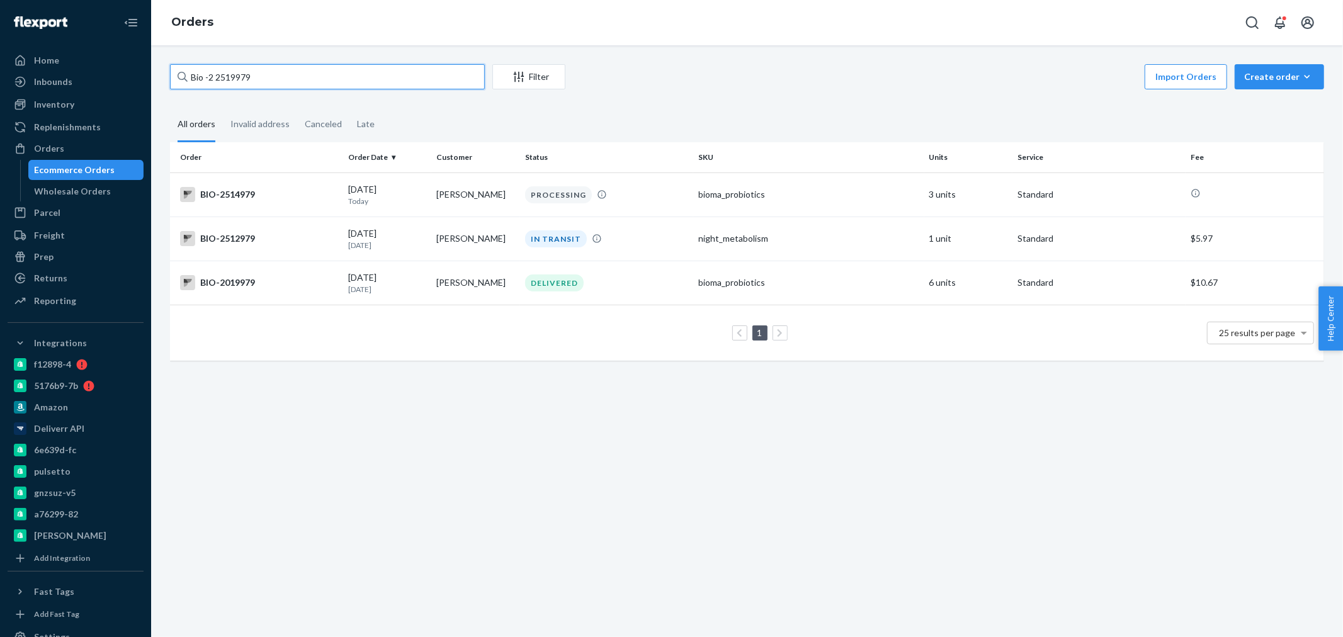
click at [222, 76] on input "Bio -2 2519979" at bounding box center [327, 76] width 315 height 25
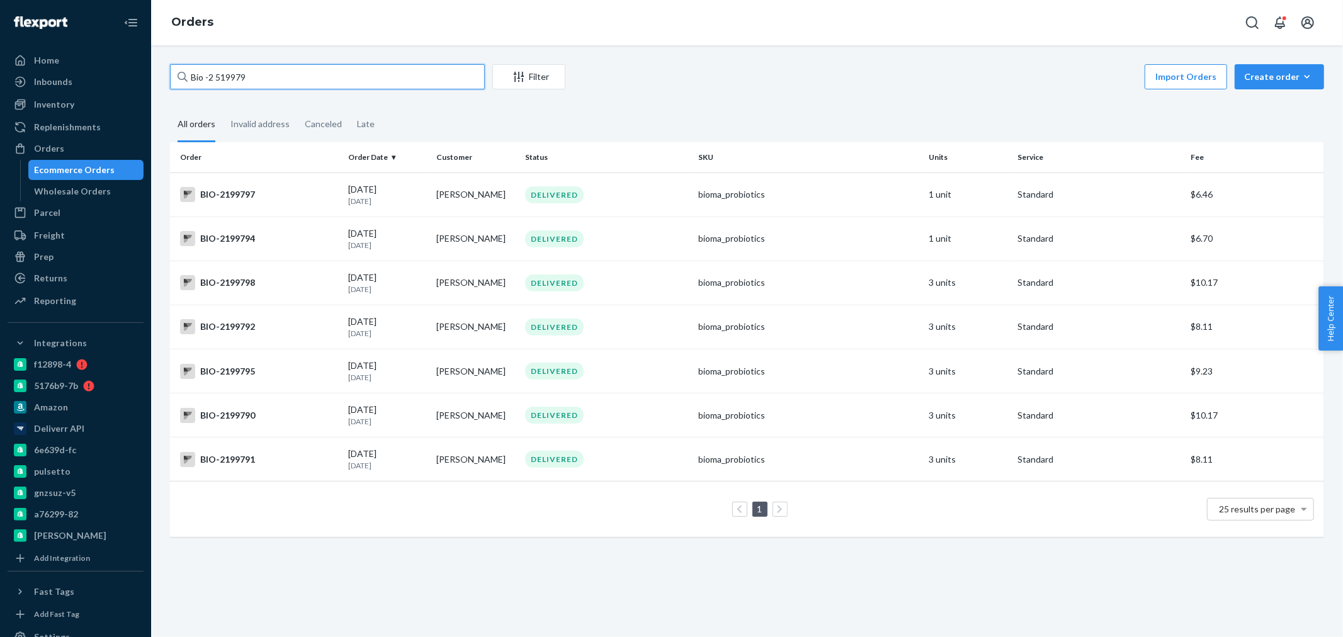
click at [208, 73] on input "Bio -2 519979" at bounding box center [327, 76] width 315 height 25
click at [210, 73] on input "Bio -2 519979" at bounding box center [327, 76] width 315 height 25
click at [273, 77] on input "Bio -2 519979" at bounding box center [327, 76] width 315 height 25
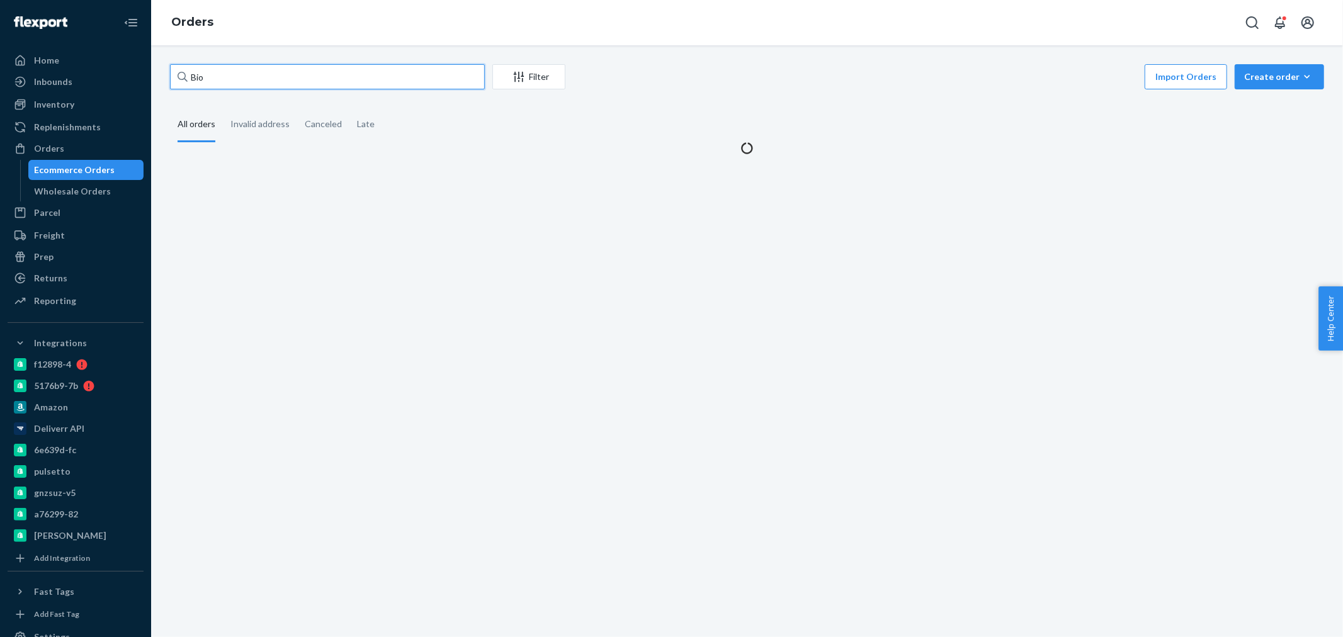
paste input "2519994"
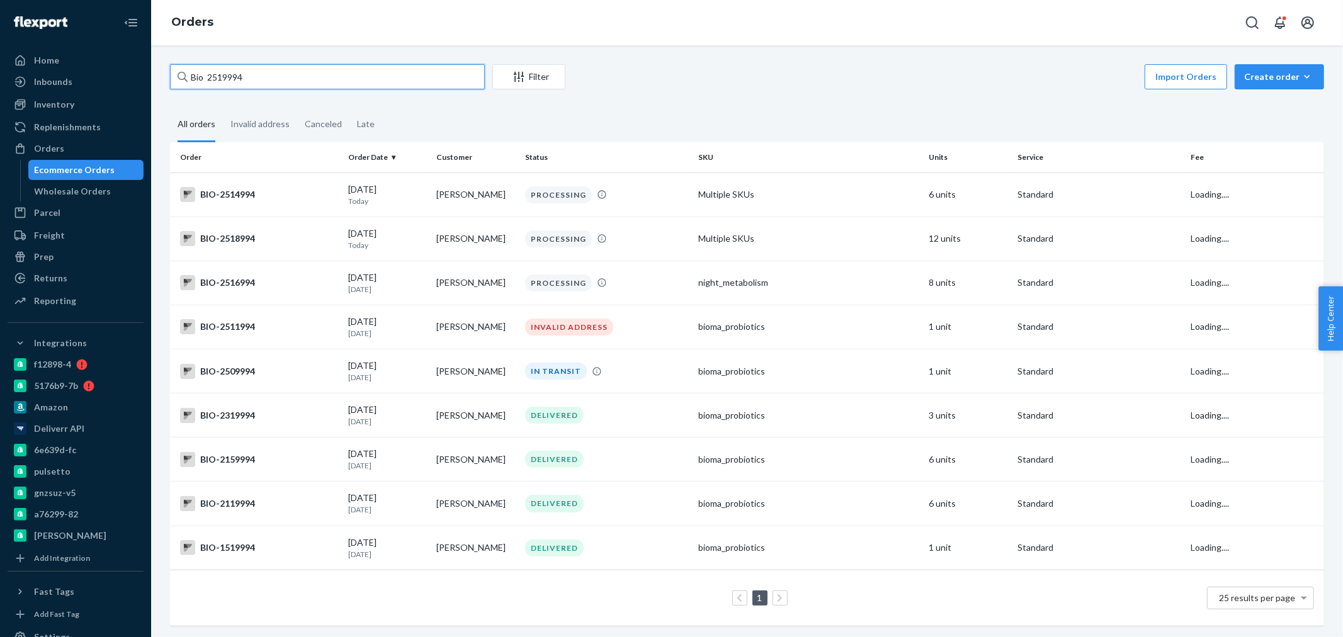
click at [209, 76] on input "Bio 2519994" at bounding box center [327, 76] width 315 height 25
click at [275, 81] on input "Bio -2519994" at bounding box center [327, 76] width 315 height 25
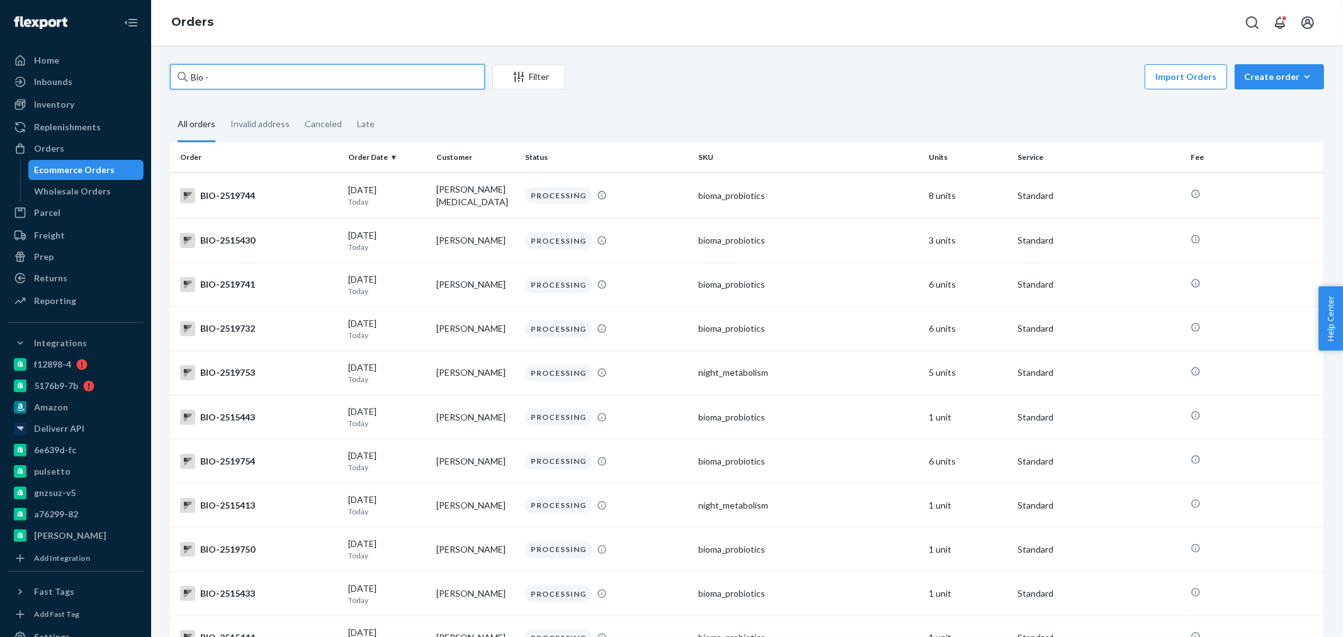
paste input "2519979"
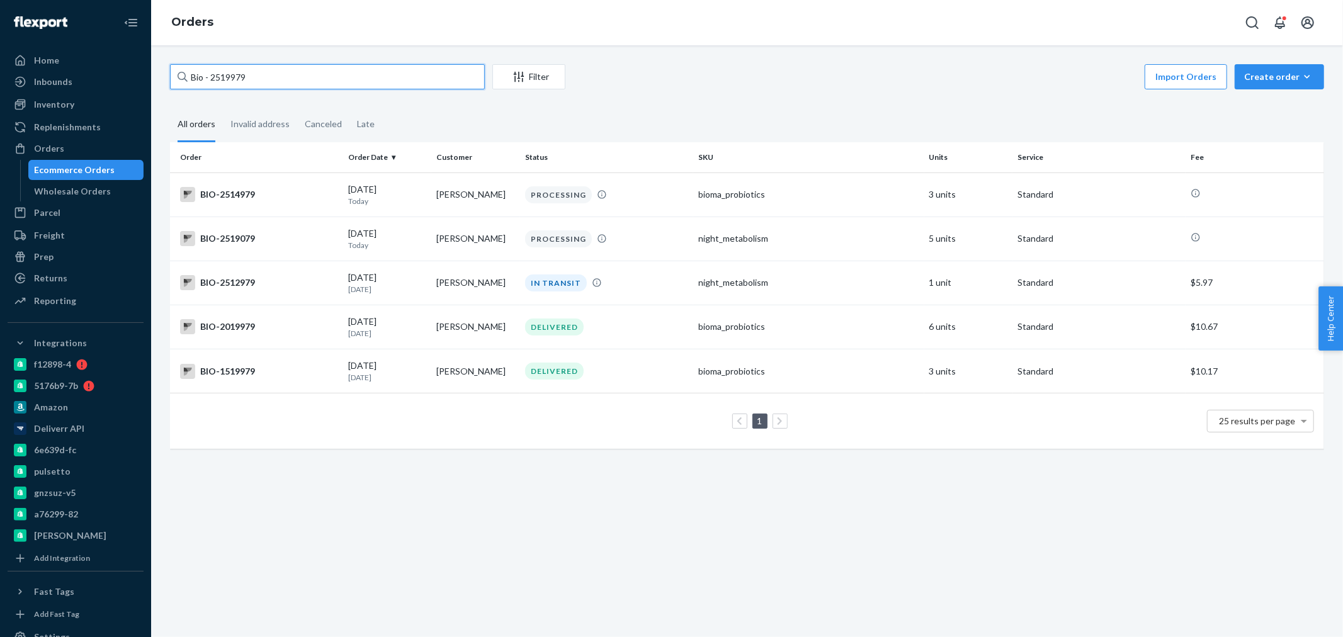
click at [210, 76] on input "Bio - 2519979" at bounding box center [327, 76] width 315 height 25
drag, startPoint x: 242, startPoint y: 77, endPoint x: 206, endPoint y: 77, distance: 35.3
click at [206, 77] on input "Bio -2519979" at bounding box center [327, 76] width 315 height 25
paste input "2520005"
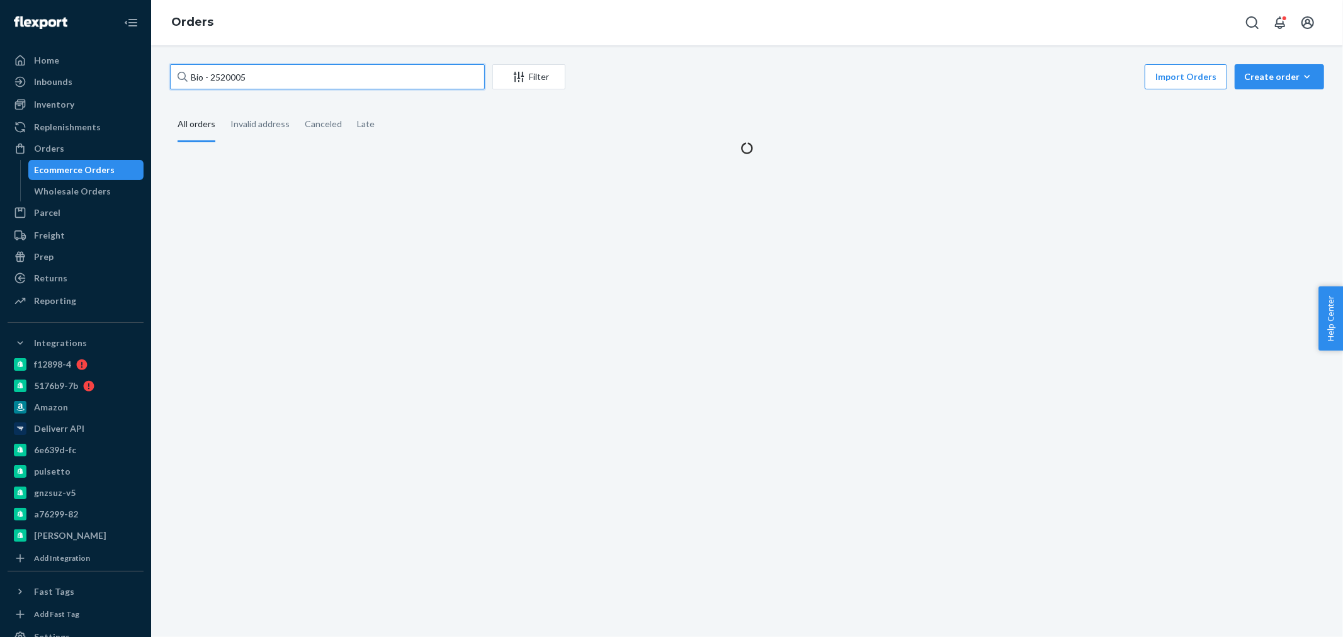
click at [213, 78] on input "Bio - 2520005" at bounding box center [327, 76] width 315 height 25
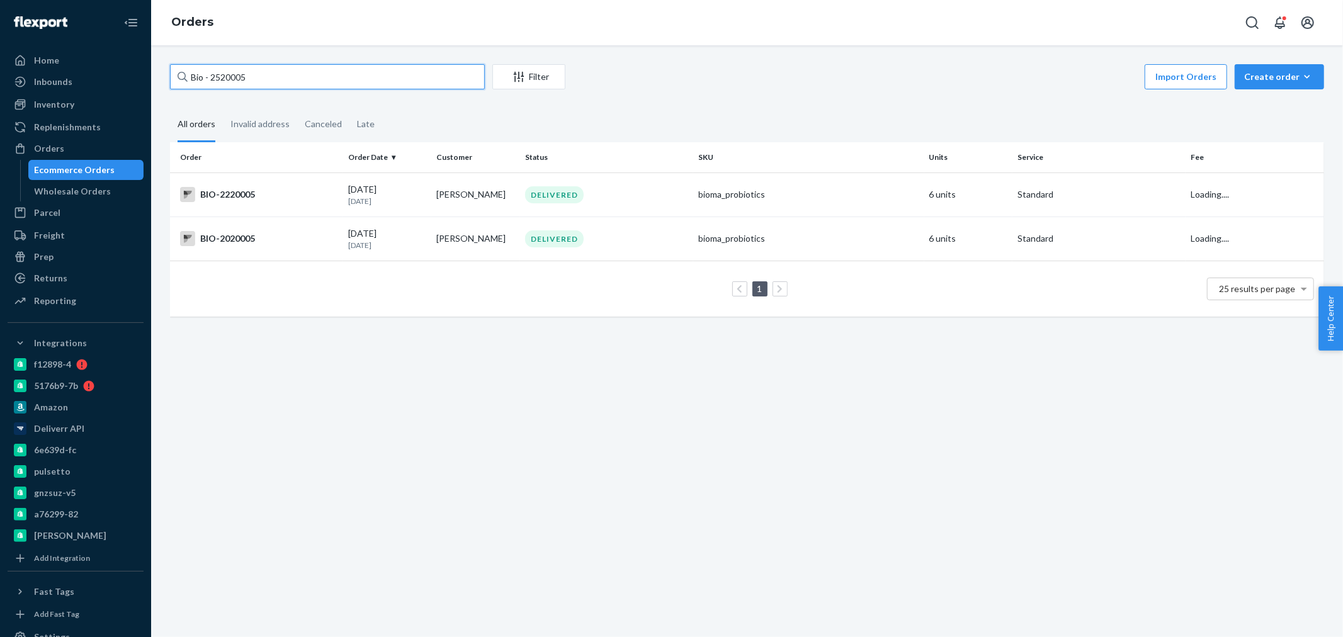
click at [210, 79] on input "Bio - 2520005" at bounding box center [327, 76] width 315 height 25
drag, startPoint x: 264, startPoint y: 80, endPoint x: 211, endPoint y: 77, distance: 53.6
click at [211, 77] on input "Bio -2520005" at bounding box center [327, 76] width 315 height 25
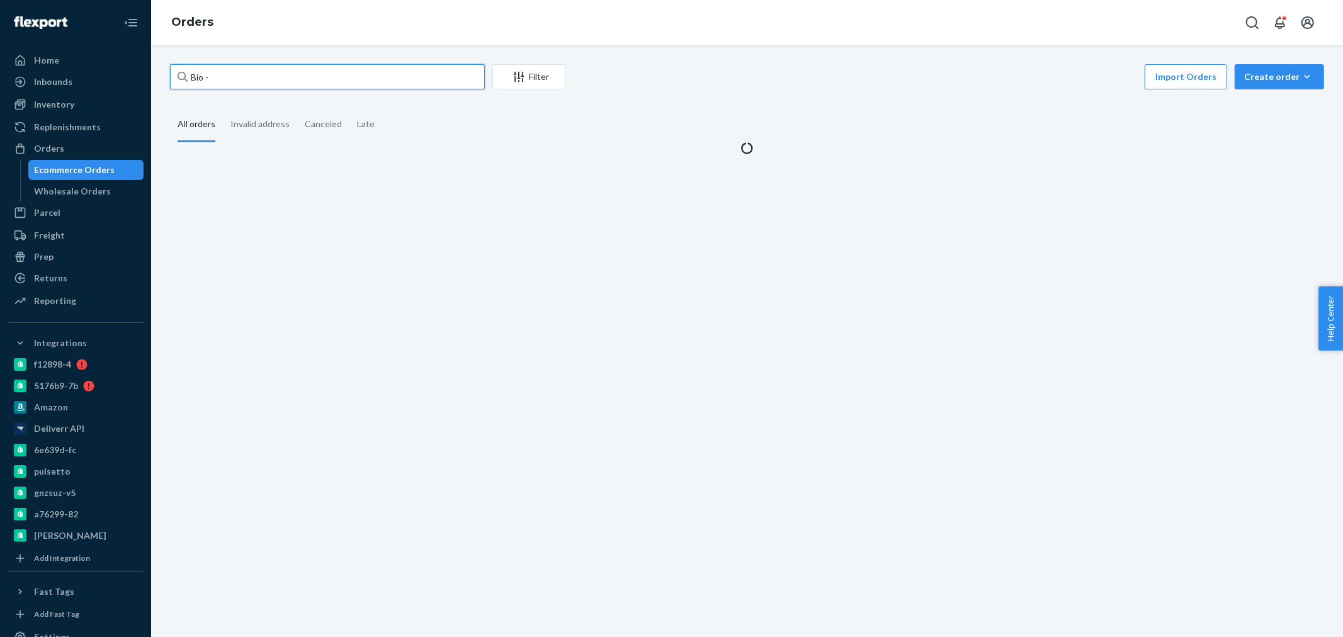
paste input "2519931"
click at [210, 72] on input "Bio - 2519931" at bounding box center [327, 76] width 315 height 25
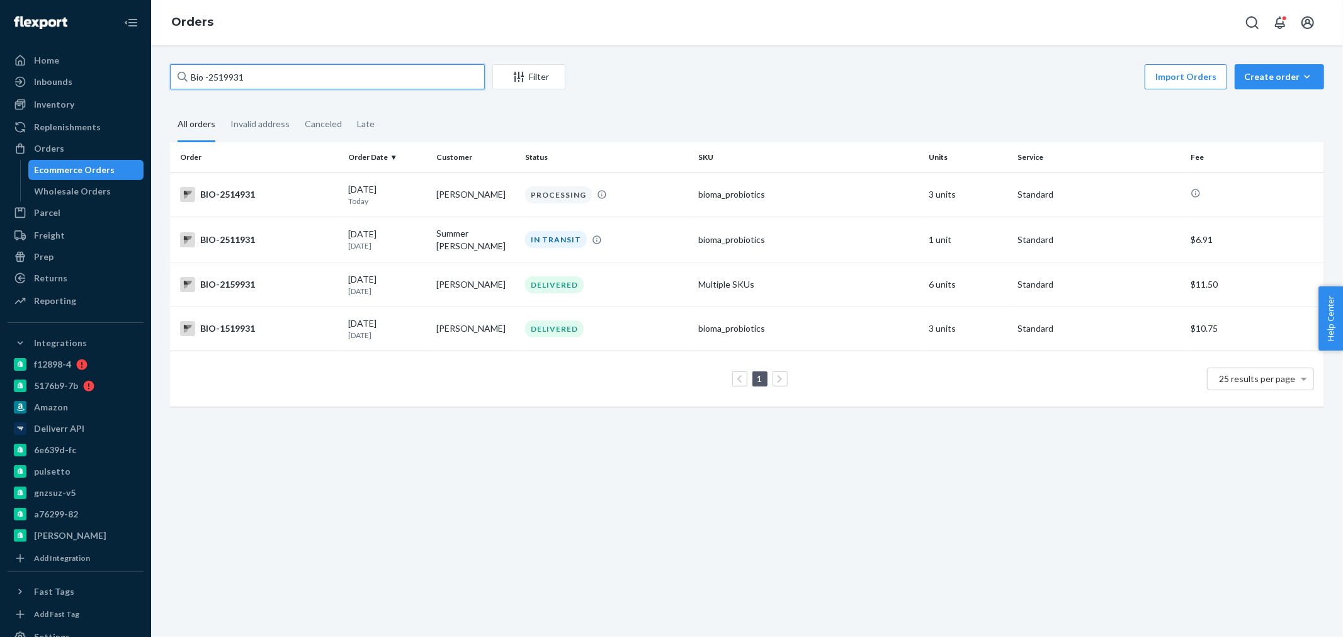
click at [300, 79] on input "Bio -2519931" at bounding box center [327, 76] width 315 height 25
click at [190, 77] on input "Bio -2519931" at bounding box center [327, 76] width 315 height 25
drag, startPoint x: 260, startPoint y: 77, endPoint x: 212, endPoint y: 77, distance: 47.8
click at [212, 77] on input "Bio -2519931" at bounding box center [327, 76] width 315 height 25
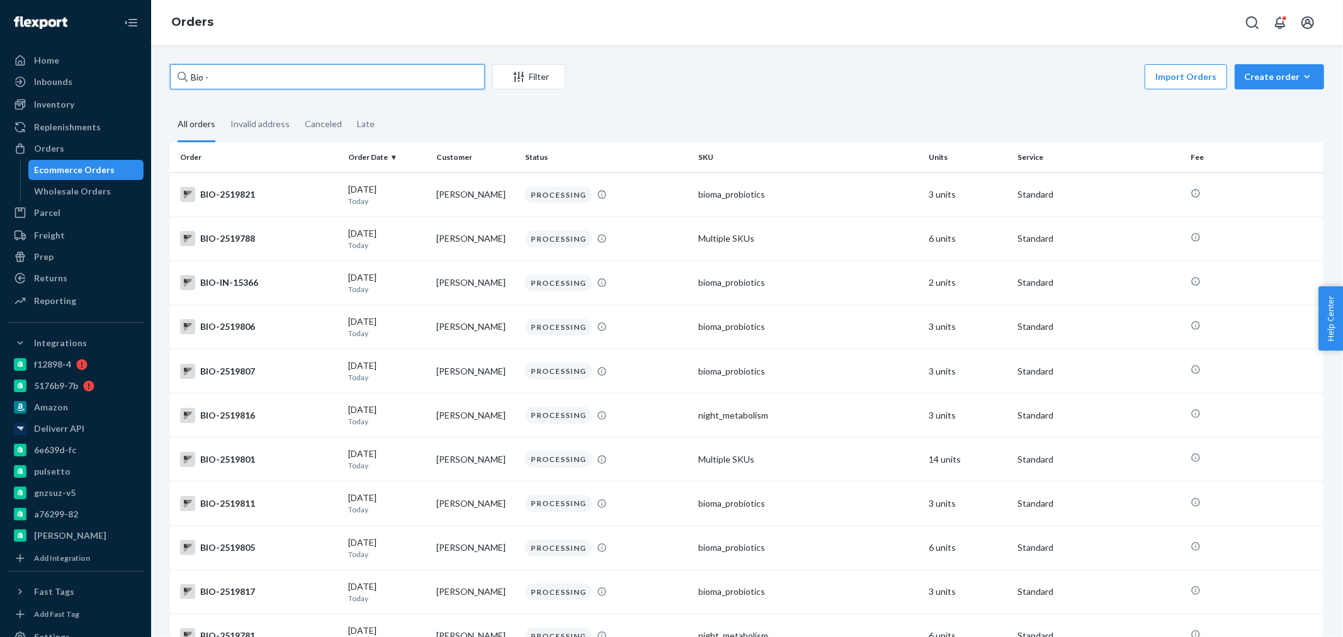
click at [224, 76] on input "Bio -" at bounding box center [327, 76] width 315 height 25
paste input "2519967"
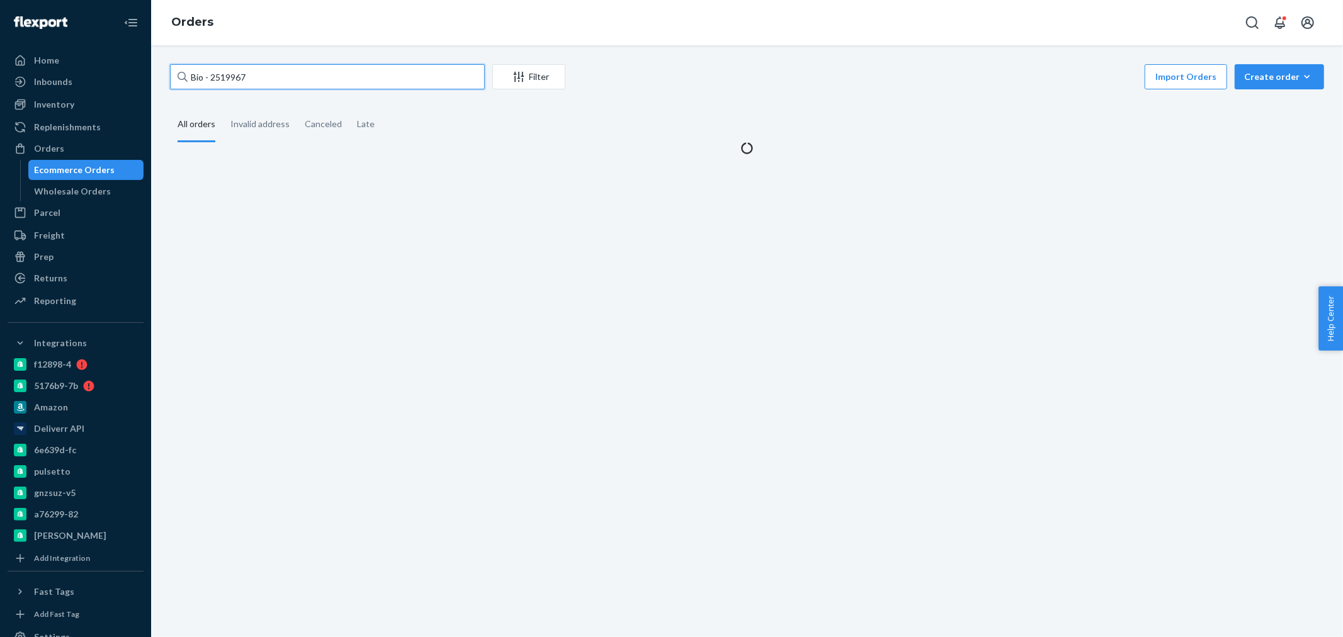
click at [208, 72] on input "Bio - 2519967" at bounding box center [327, 76] width 315 height 25
click at [211, 73] on input "Bio - 2519967" at bounding box center [327, 76] width 315 height 25
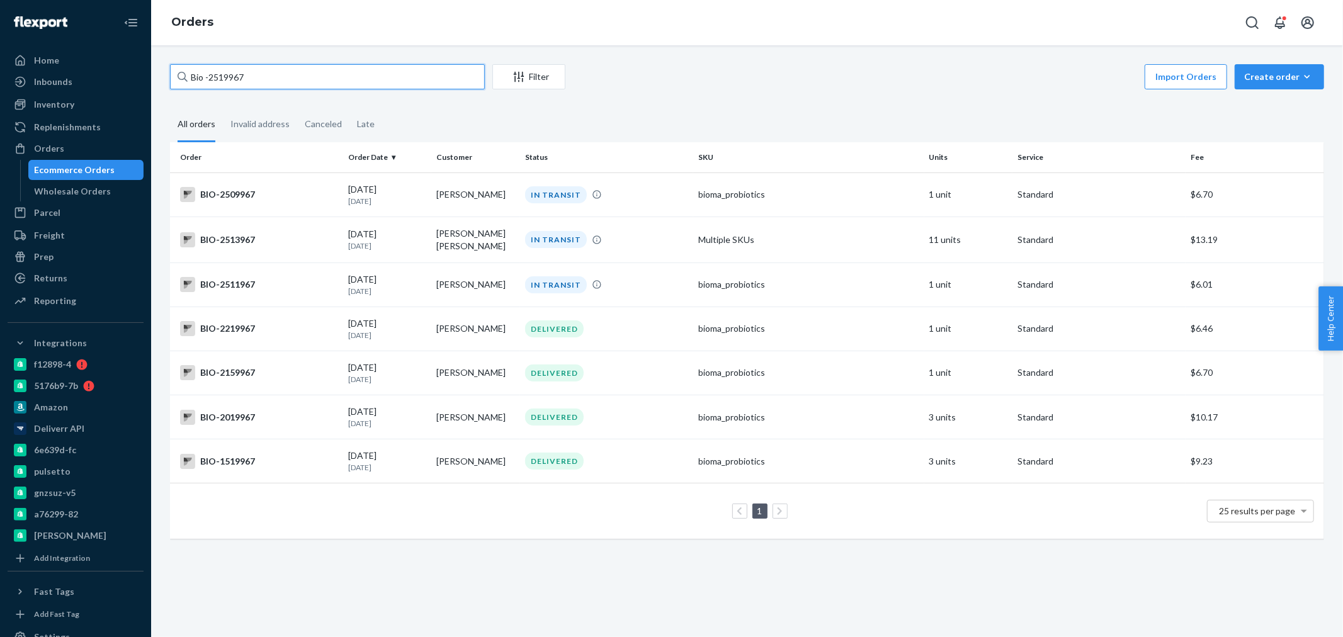
click at [311, 77] on input "Bio -2519967" at bounding box center [327, 76] width 315 height 25
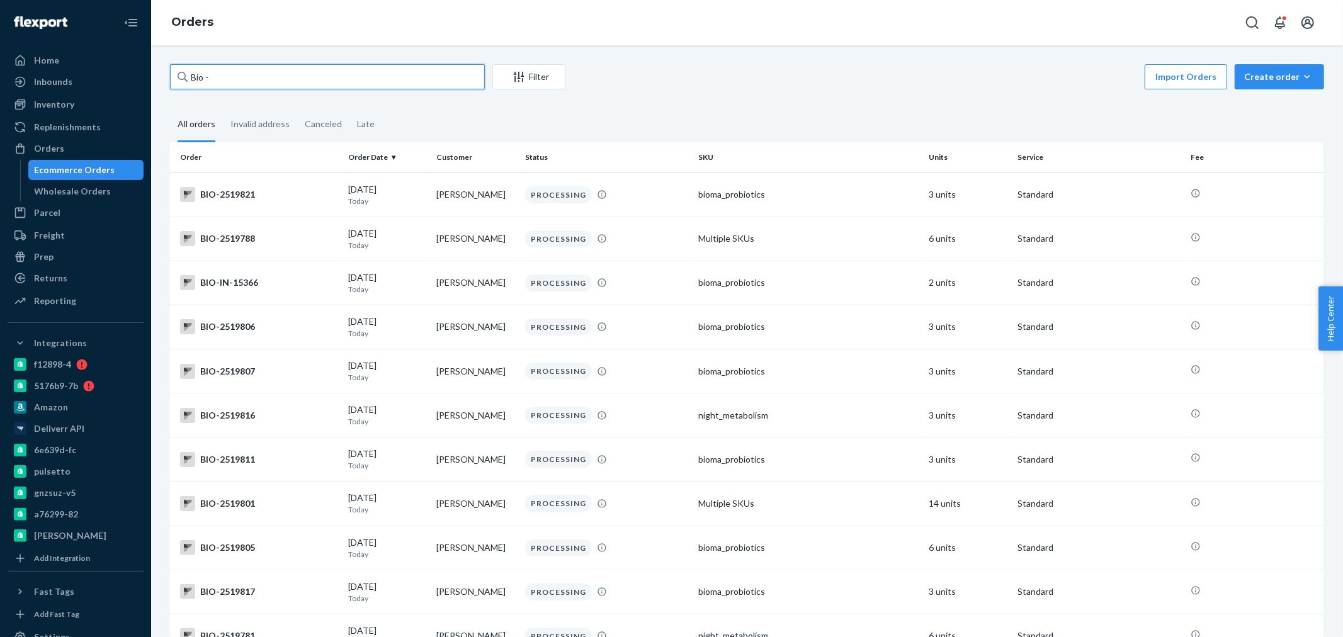
paste input "2520003"
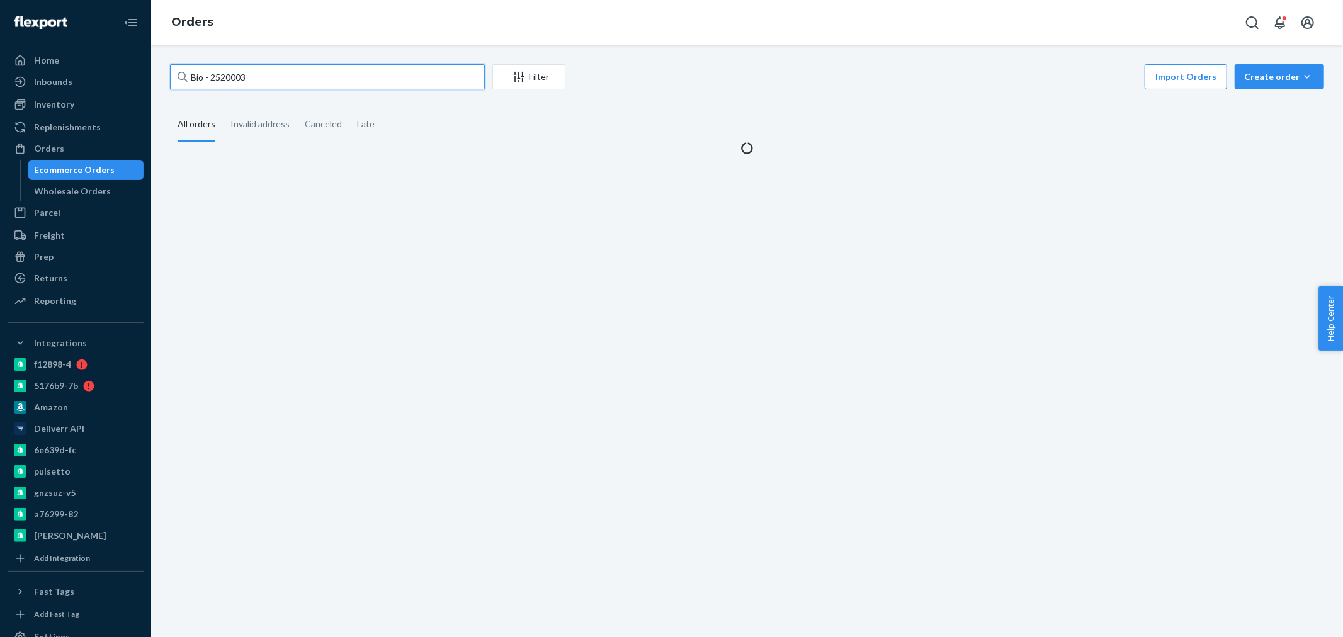
click at [208, 73] on input "Bio - 2520003" at bounding box center [327, 76] width 315 height 25
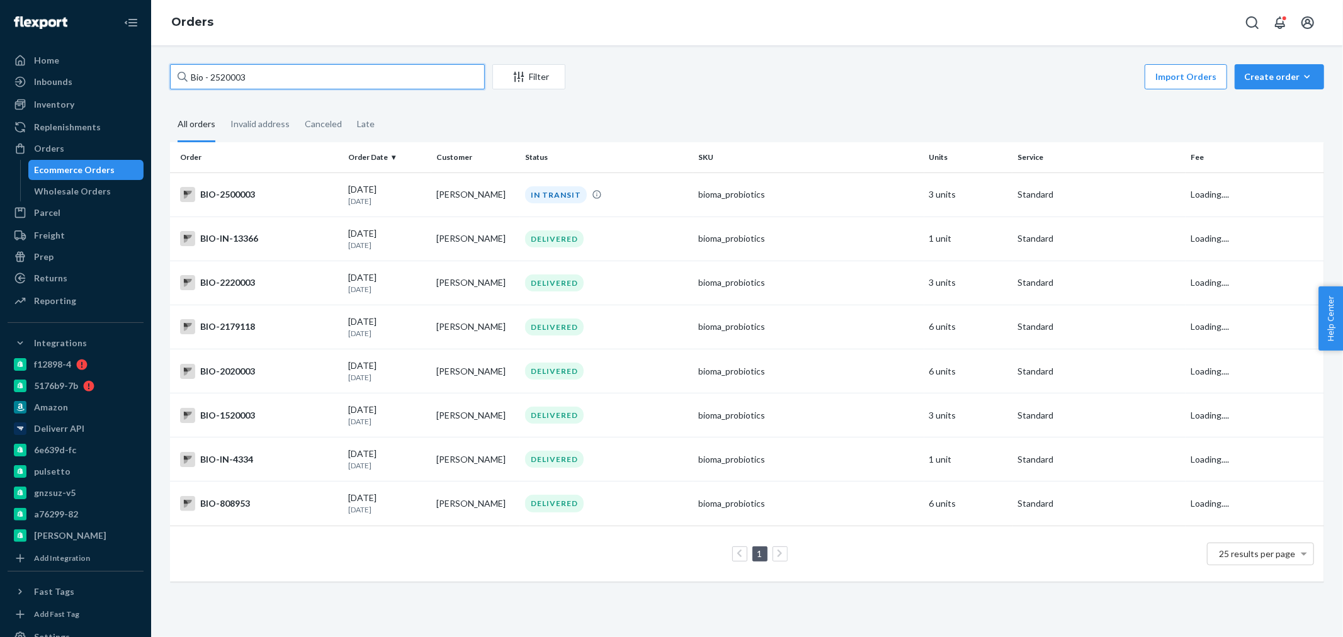
click at [212, 77] on input "Bio - 2520003" at bounding box center [327, 76] width 315 height 25
drag, startPoint x: 274, startPoint y: 74, endPoint x: 215, endPoint y: 77, distance: 59.3
click at [215, 77] on input "Bio -2520003" at bounding box center [327, 76] width 315 height 25
paste input "2516642"
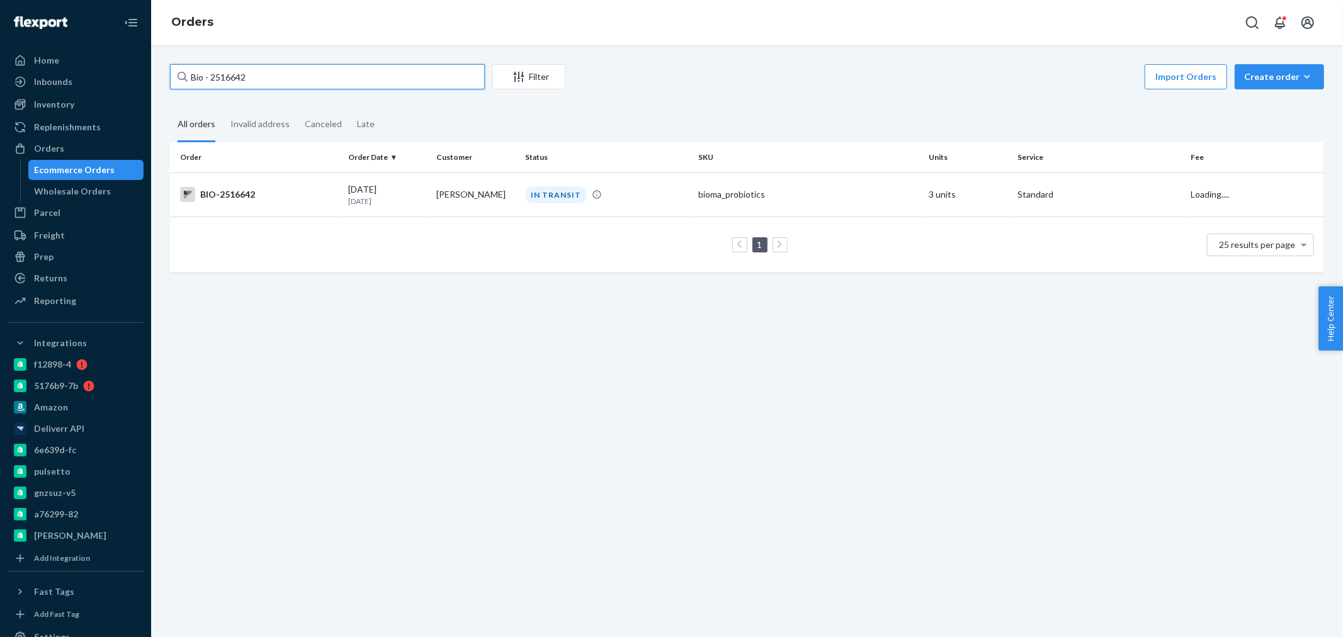
click at [212, 72] on input "Bio - 2516642" at bounding box center [327, 76] width 315 height 25
click at [212, 73] on input "Bio - 2516642" at bounding box center [327, 76] width 315 height 25
type input "Bio -2516642"
click at [300, 200] on div "BIO-2516642" at bounding box center [259, 194] width 158 height 15
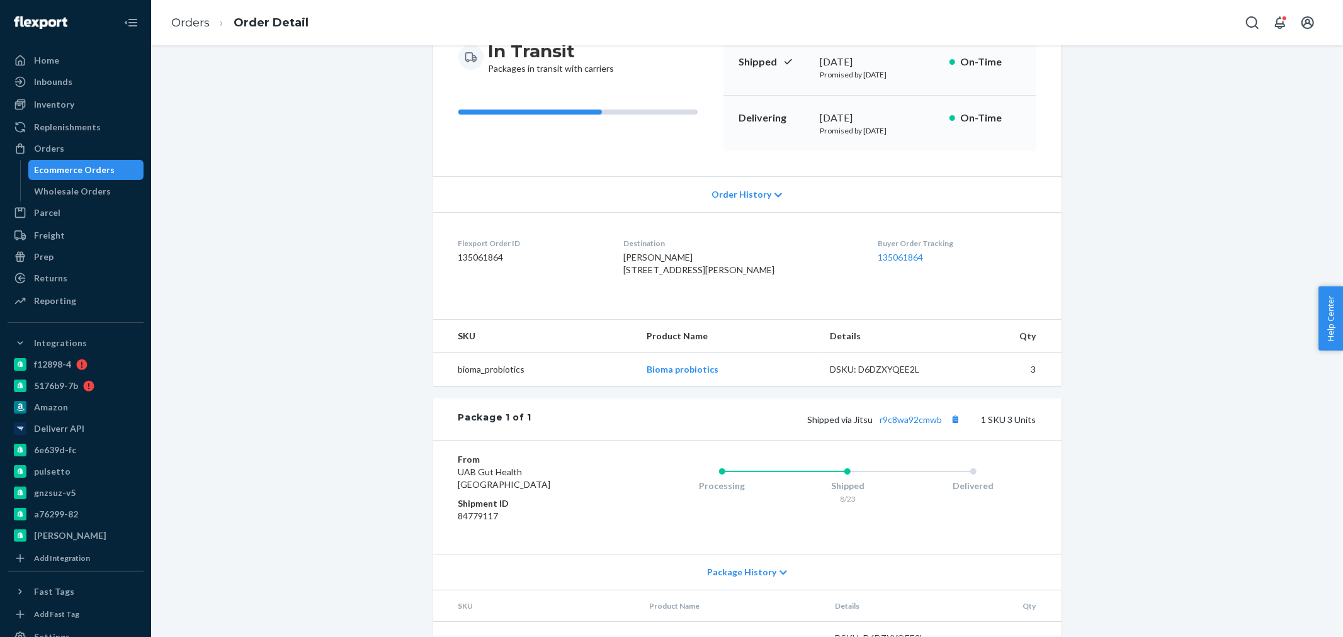
scroll to position [223, 0]
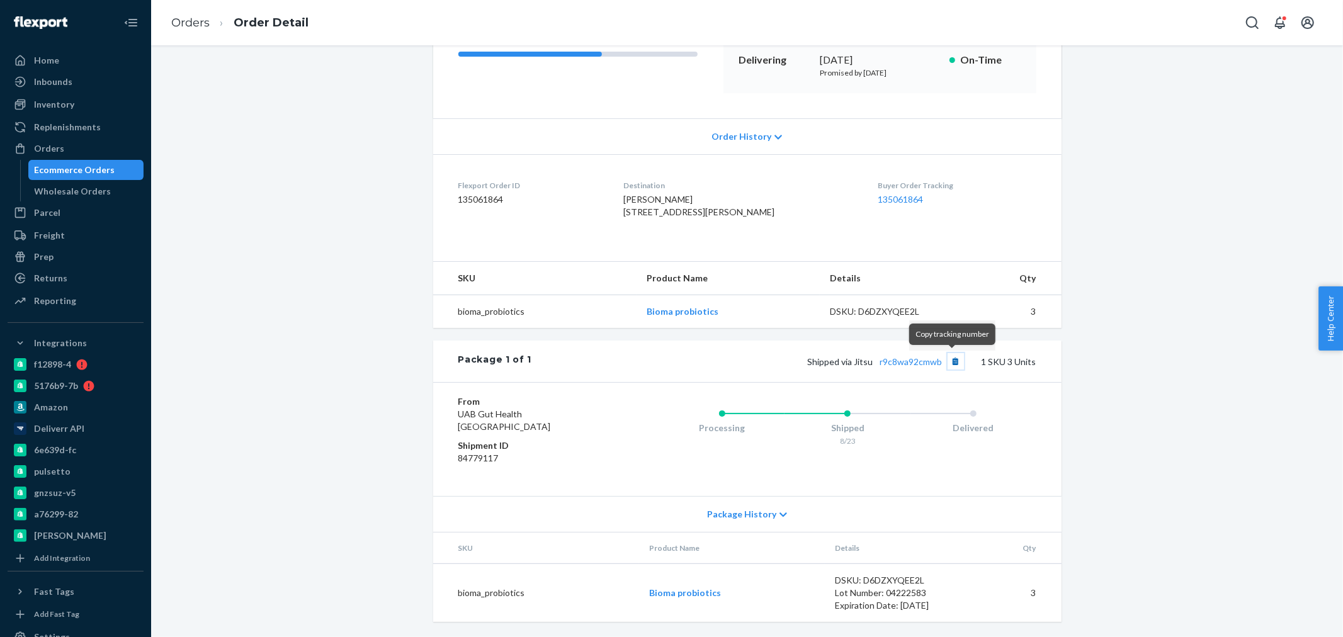
click at [948, 359] on button "Copy tracking number" at bounding box center [955, 361] width 16 height 16
drag, startPoint x: 955, startPoint y: 361, endPoint x: 939, endPoint y: 362, distance: 15.8
click at [954, 362] on button "Copy tracking number" at bounding box center [955, 361] width 16 height 16
click at [907, 361] on link "r9c8wa92cmwb" at bounding box center [911, 361] width 62 height 11
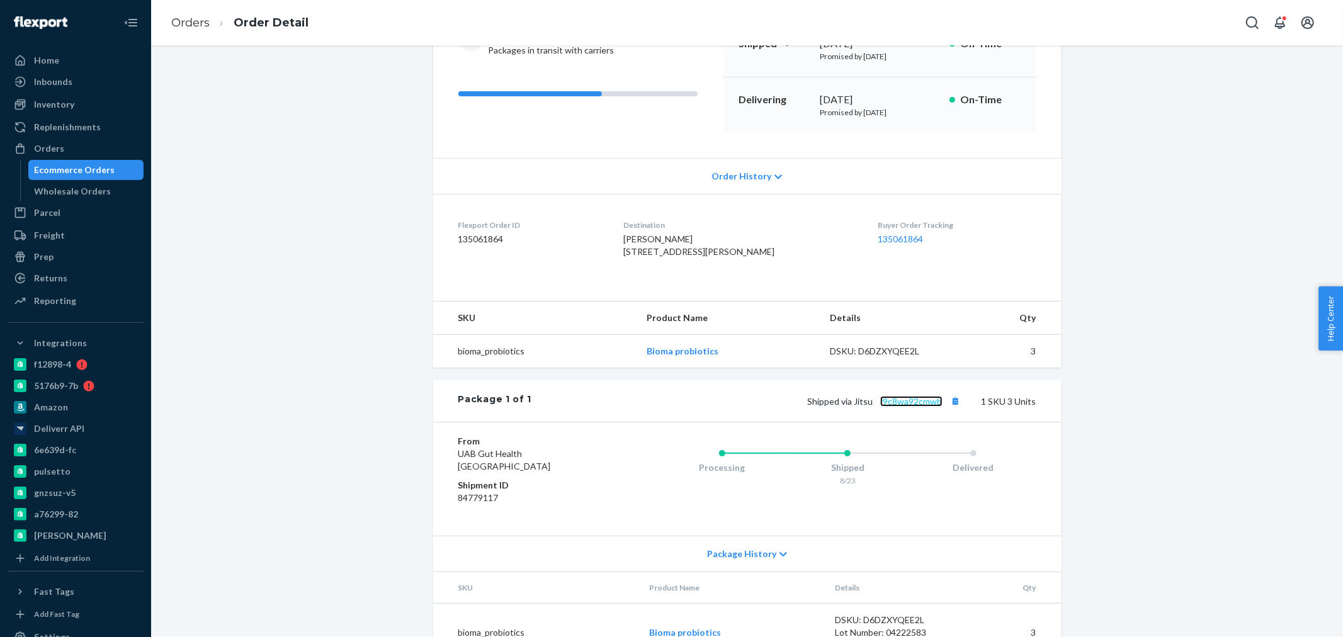
scroll to position [83, 0]
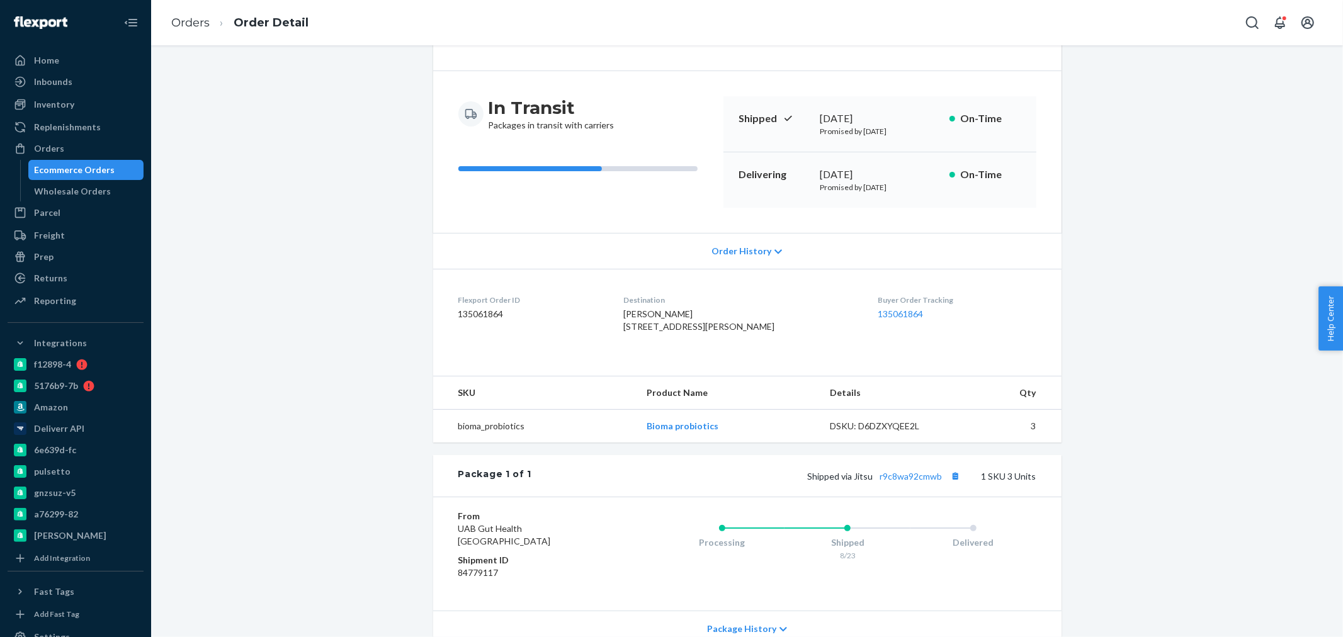
drag, startPoint x: 643, startPoint y: 351, endPoint x: 633, endPoint y: 325, distance: 28.3
click at [633, 325] on div "[PERSON_NAME] [STREET_ADDRESS][PERSON_NAME]" at bounding box center [740, 320] width 234 height 25
copy span "[STREET_ADDRESS][PERSON_NAME]"
click at [951, 484] on button "Copy tracking number" at bounding box center [955, 476] width 16 height 16
